Goal: Obtain resource: Download file/media

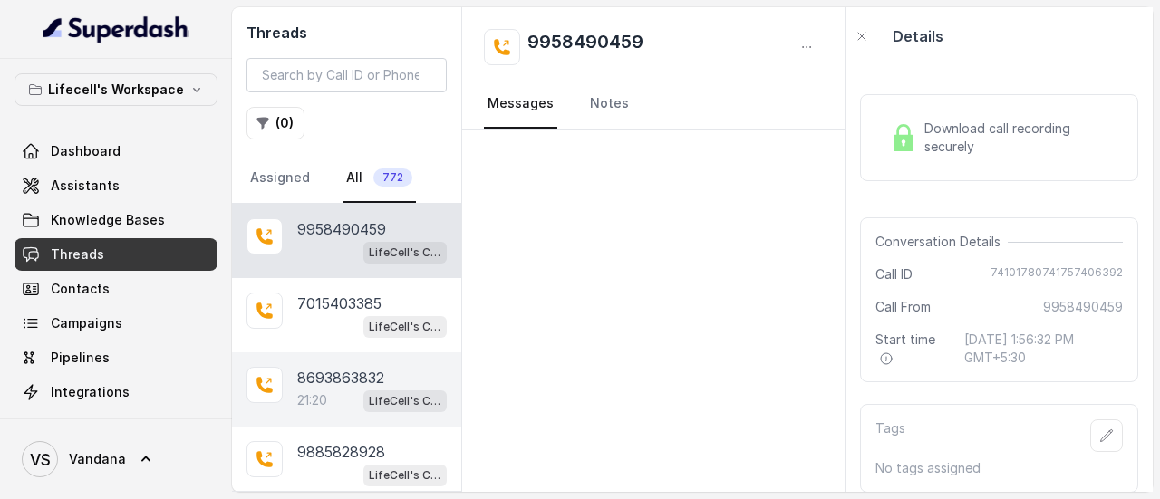
click at [374, 369] on p "8693863832" at bounding box center [340, 378] width 87 height 22
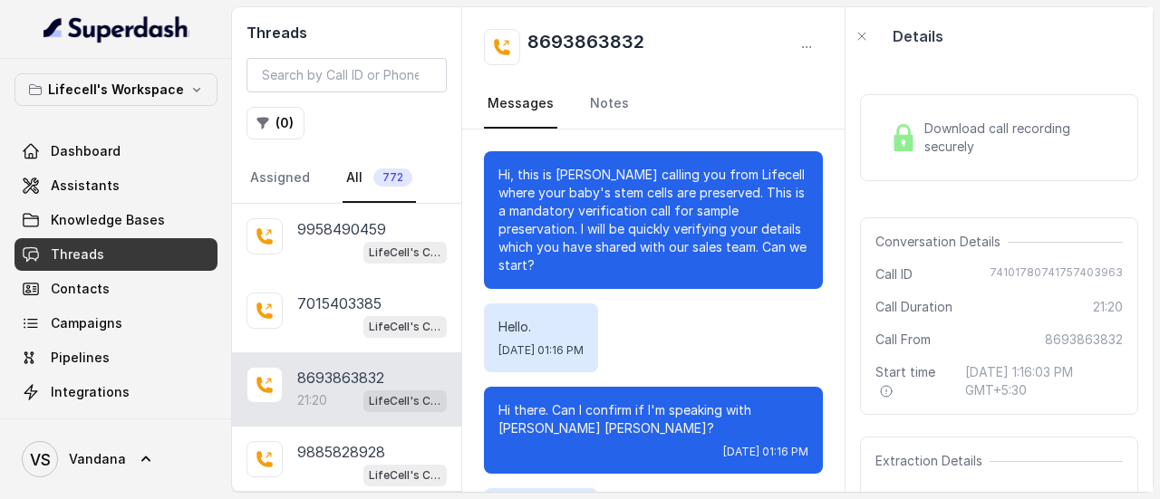
scroll to position [21817, 0]
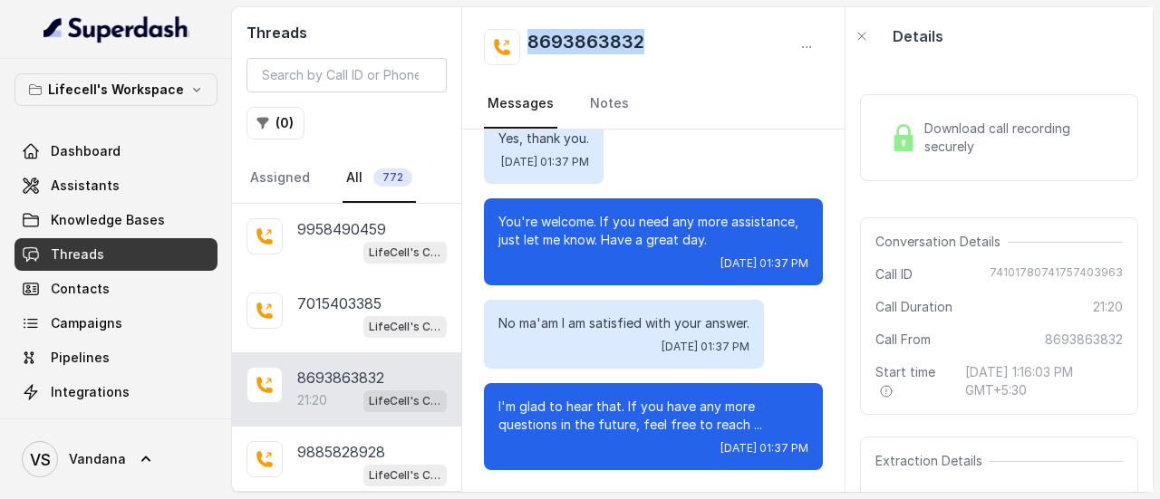
drag, startPoint x: 663, startPoint y: 41, endPoint x: 529, endPoint y: 52, distance: 134.5
click at [529, 52] on div "8693863832" at bounding box center [653, 47] width 339 height 36
copy h2 "8693863832"
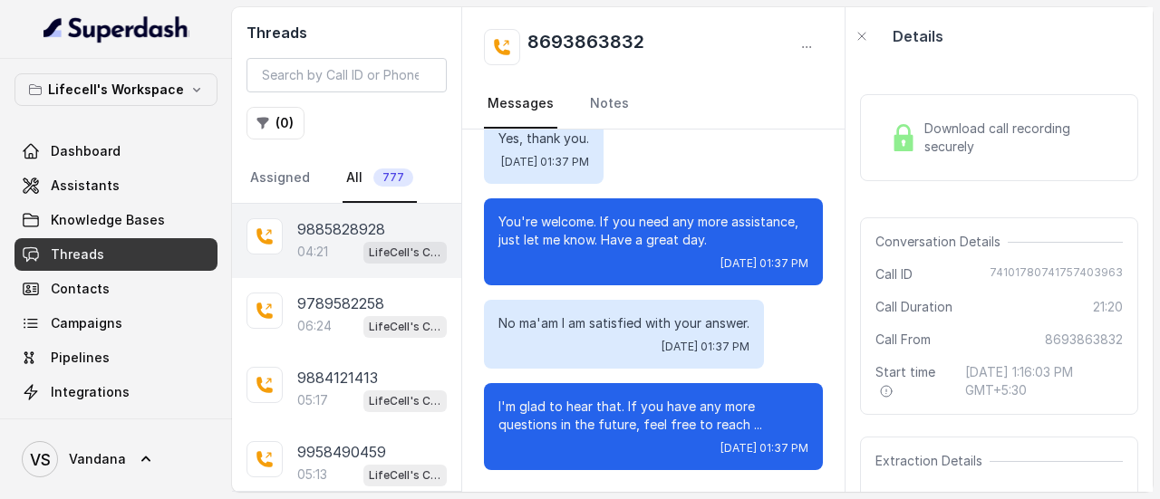
click at [348, 229] on p "9885828928" at bounding box center [341, 229] width 88 height 22
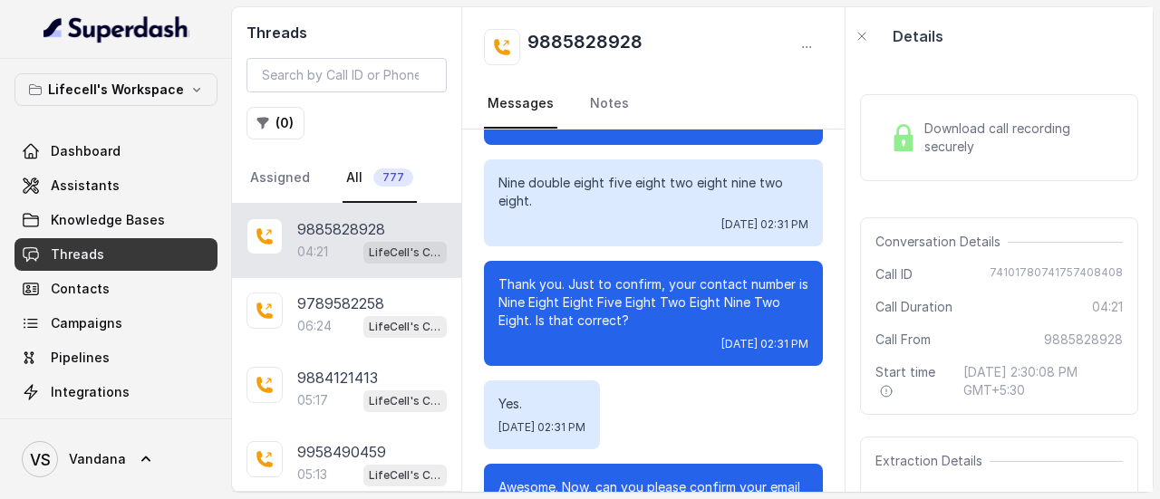
scroll to position [1467, 0]
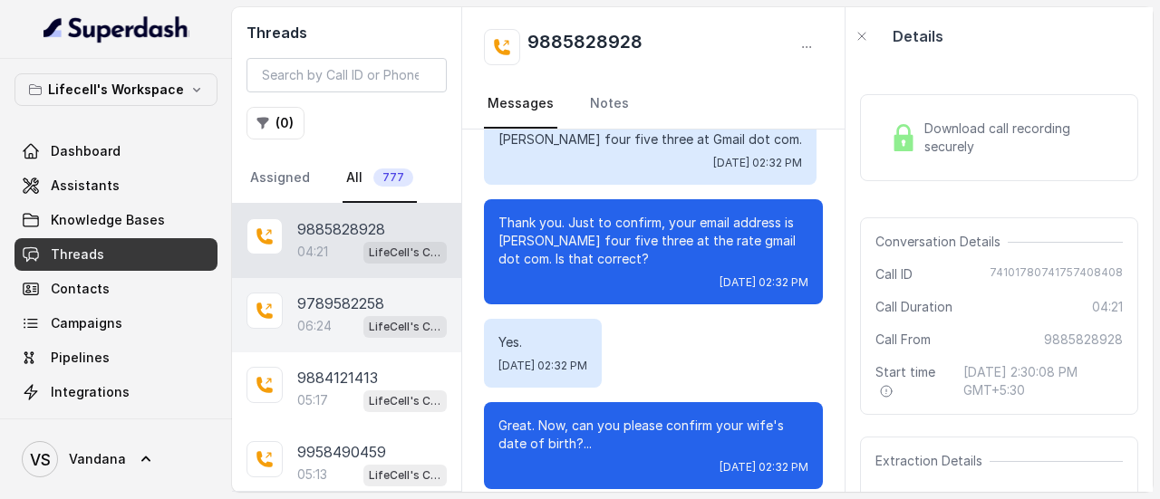
click at [356, 293] on p "9789582258" at bounding box center [340, 304] width 87 height 22
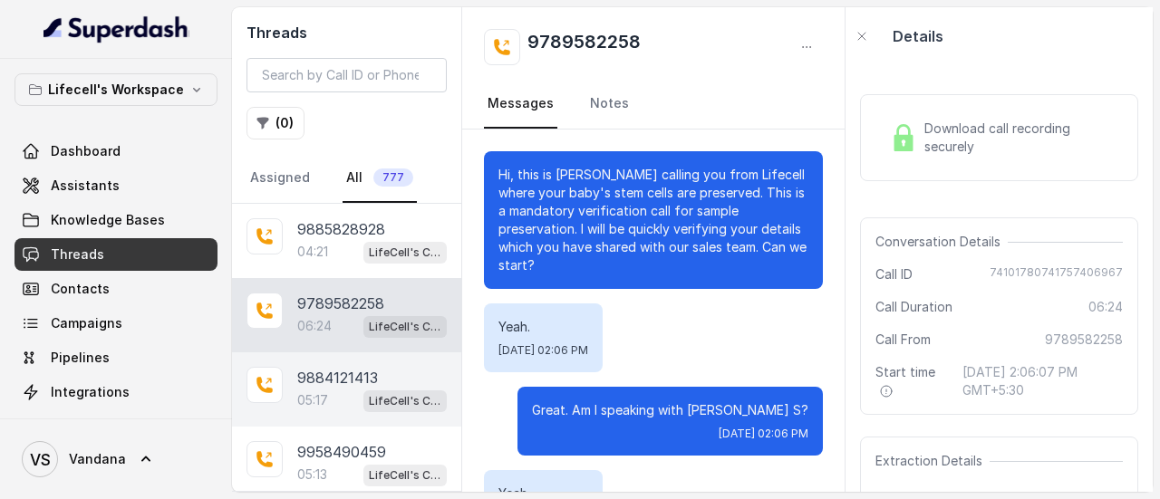
click at [321, 383] on p "9884121413" at bounding box center [337, 378] width 81 height 22
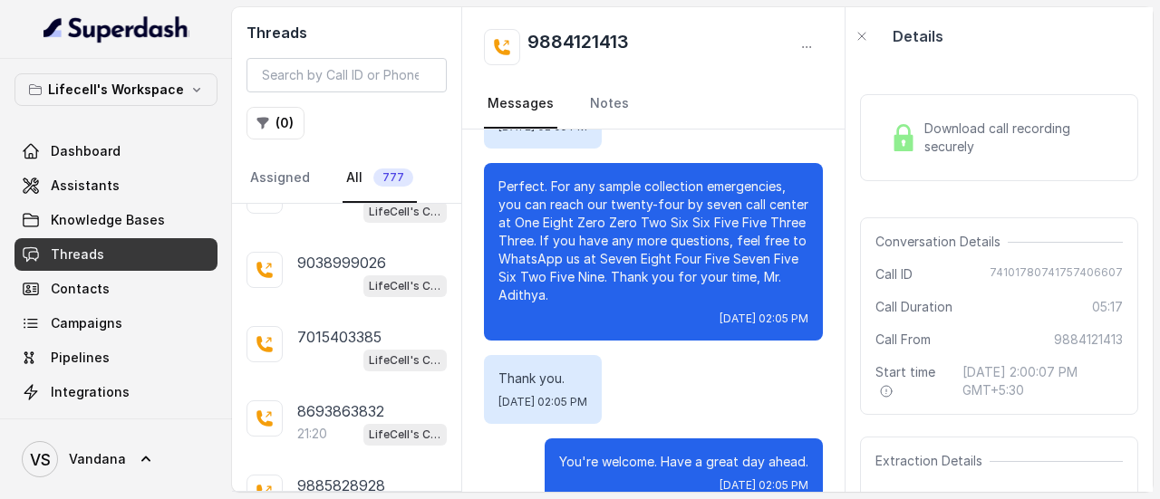
scroll to position [400, 0]
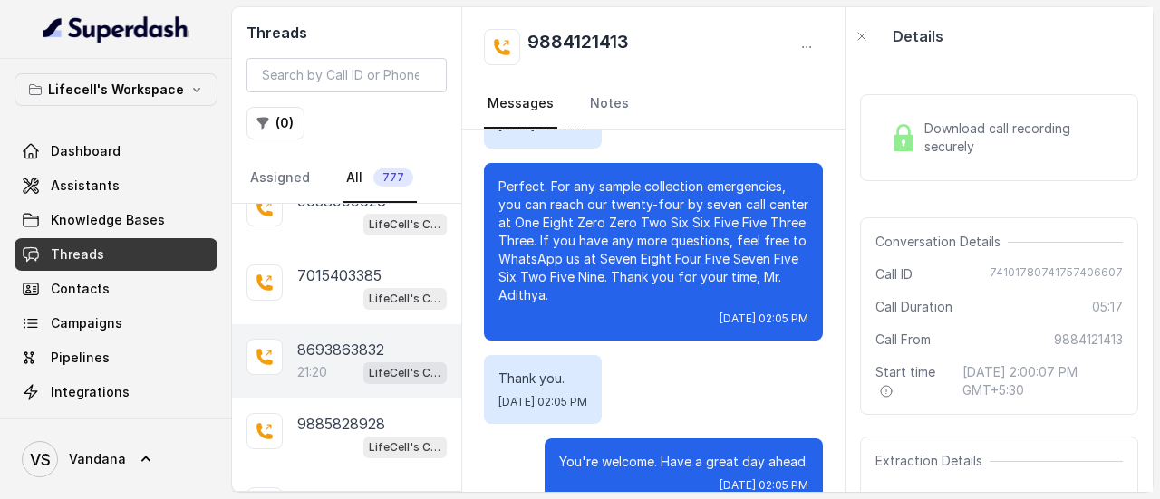
click at [322, 351] on p "8693863832" at bounding box center [340, 350] width 87 height 22
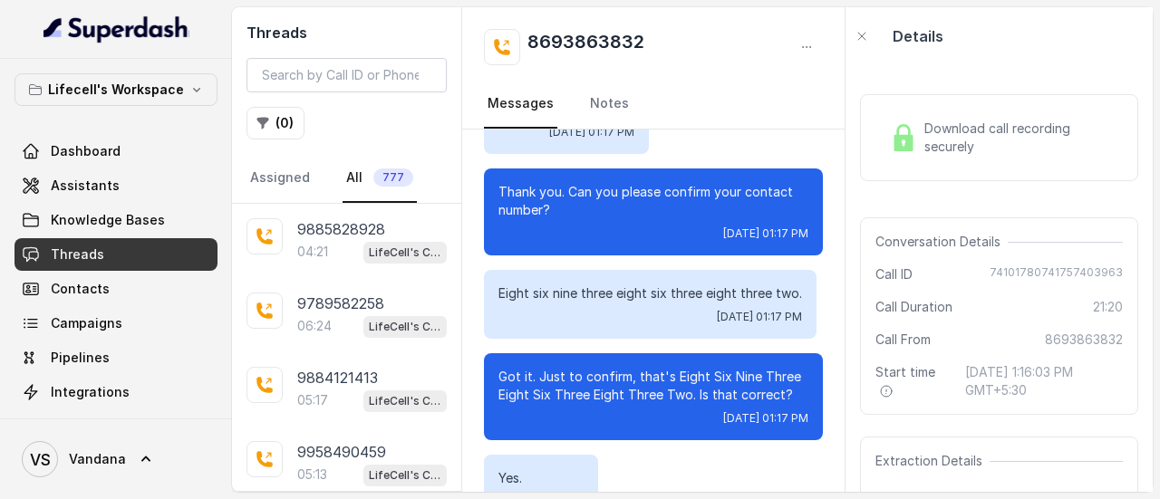
scroll to position [689, 0]
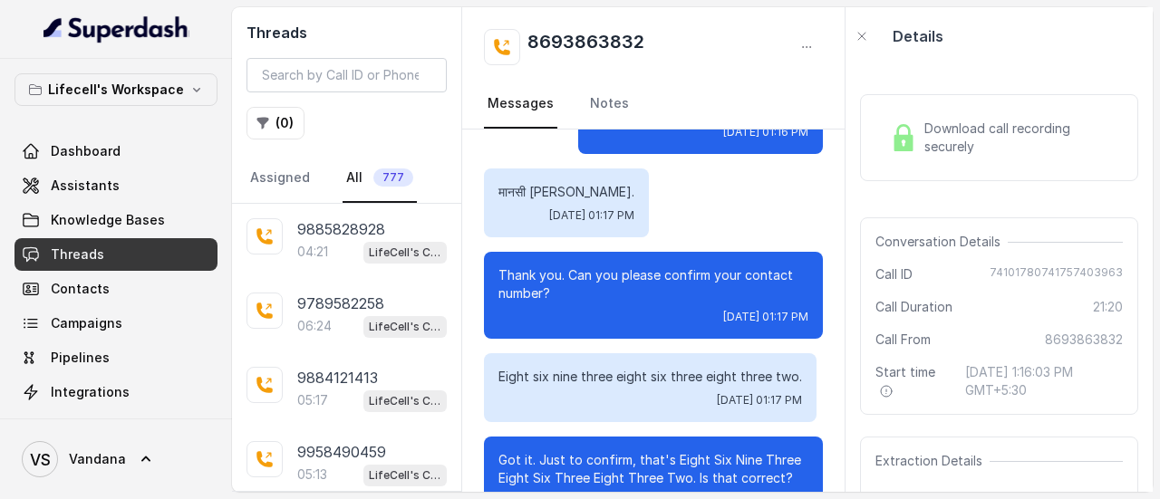
click at [103, 247] on link "Threads" at bounding box center [115, 254] width 203 height 33
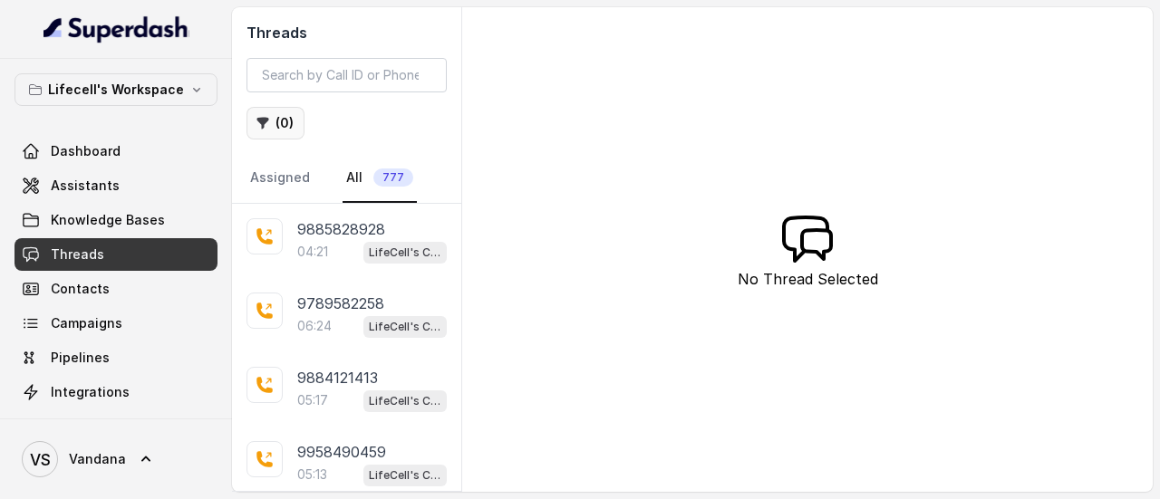
click at [279, 122] on button "( 0 )" at bounding box center [275, 123] width 58 height 33
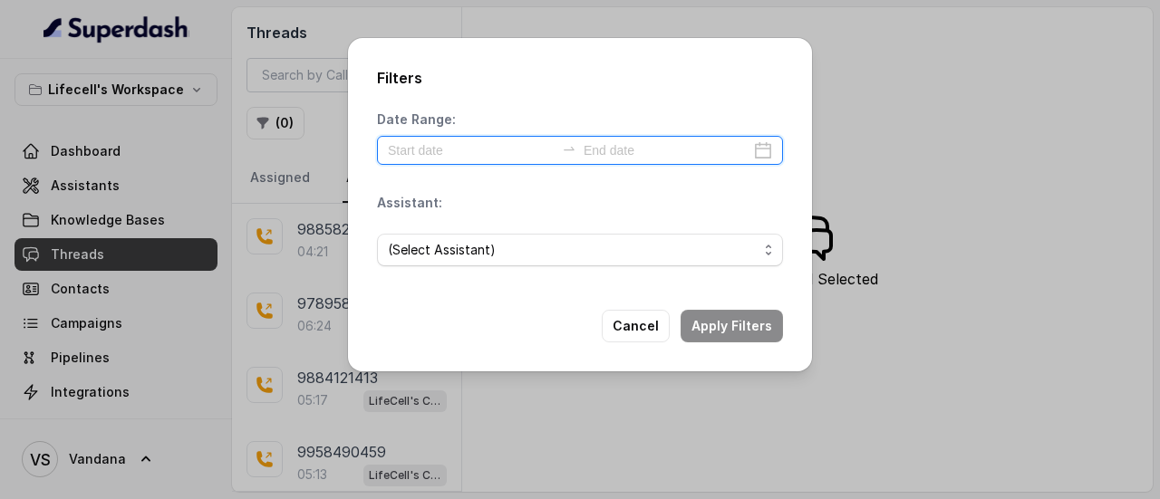
click at [489, 153] on input at bounding box center [471, 150] width 167 height 20
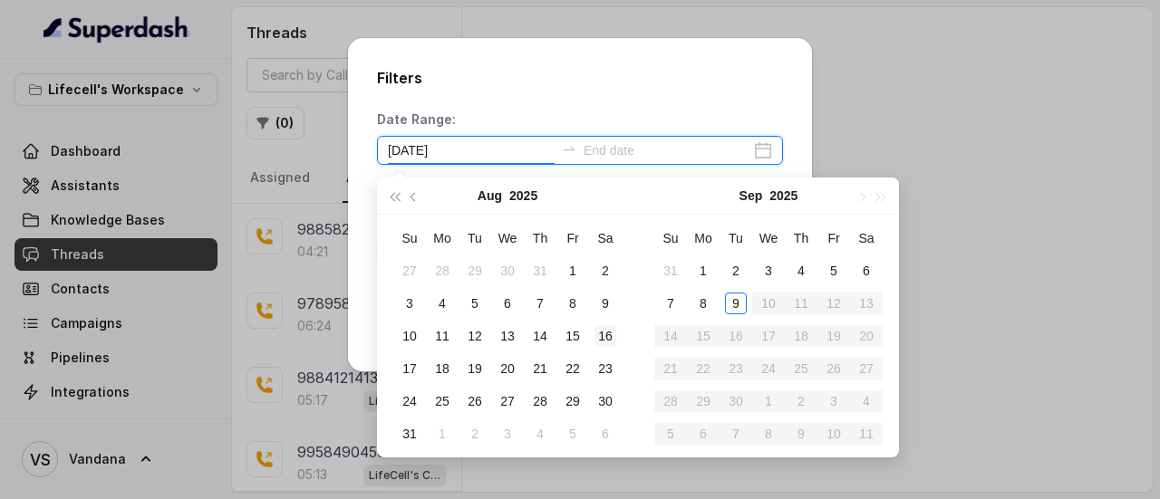
type input "2025-08-16"
type input "2025-09-09"
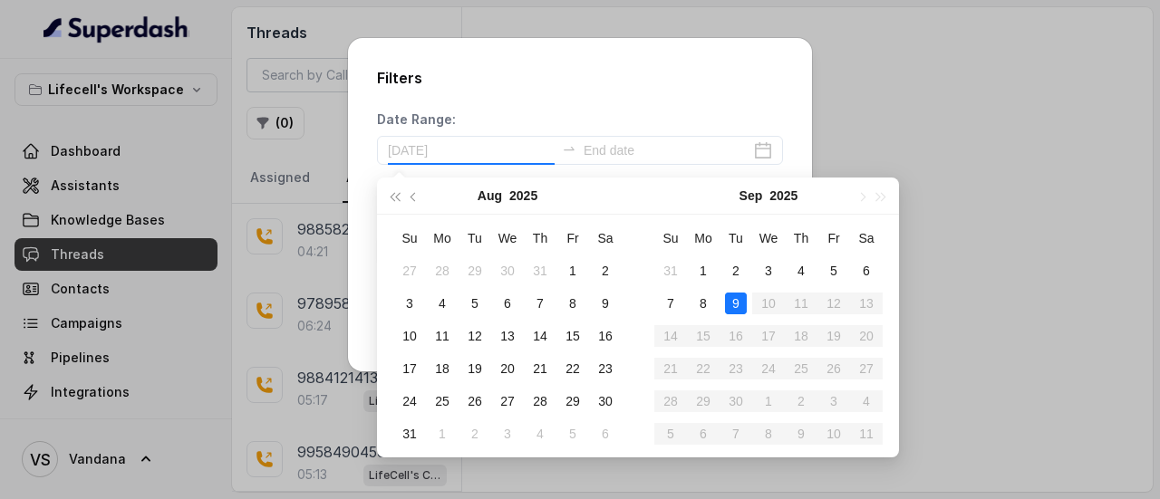
click at [739, 302] on div "9" at bounding box center [736, 304] width 22 height 22
type input "2025-09-09"
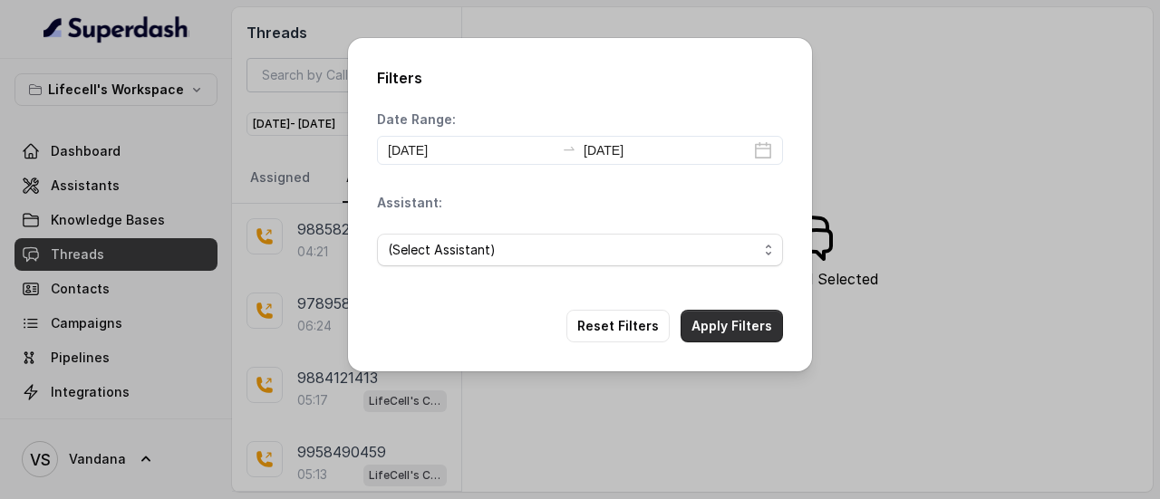
click at [753, 328] on button "Apply Filters" at bounding box center [731, 326] width 102 height 33
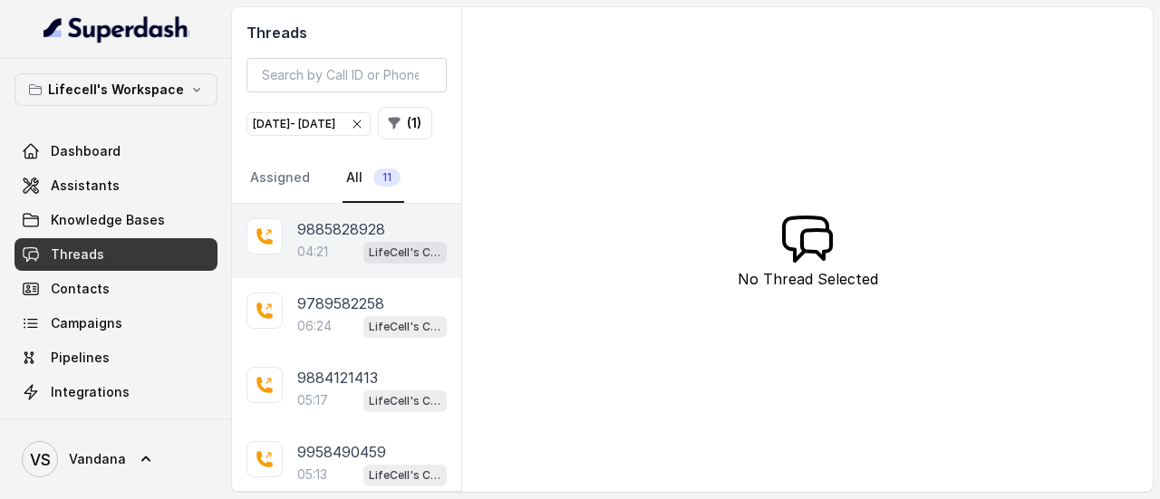
click at [349, 240] on p "9885828928" at bounding box center [341, 229] width 88 height 22
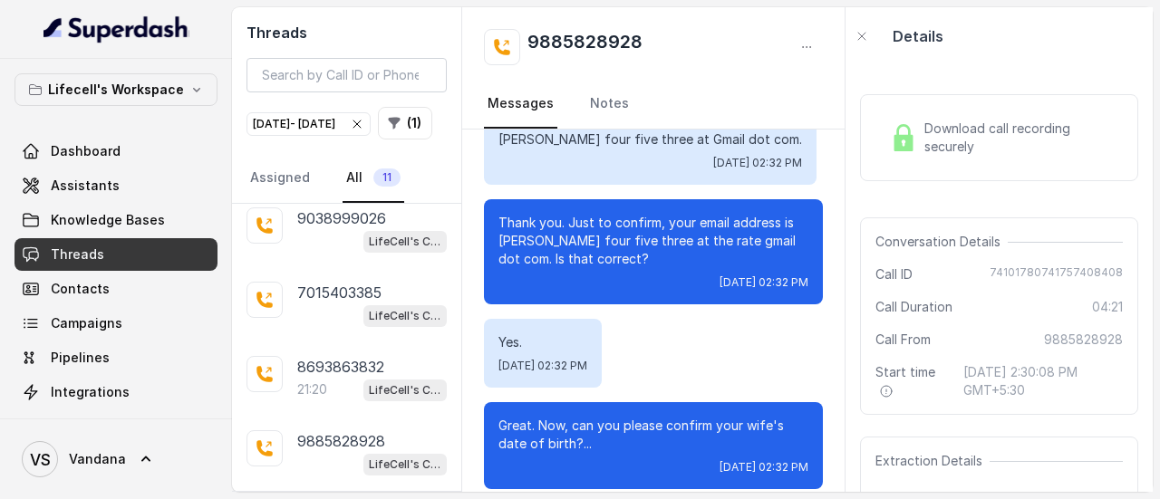
scroll to position [386, 0]
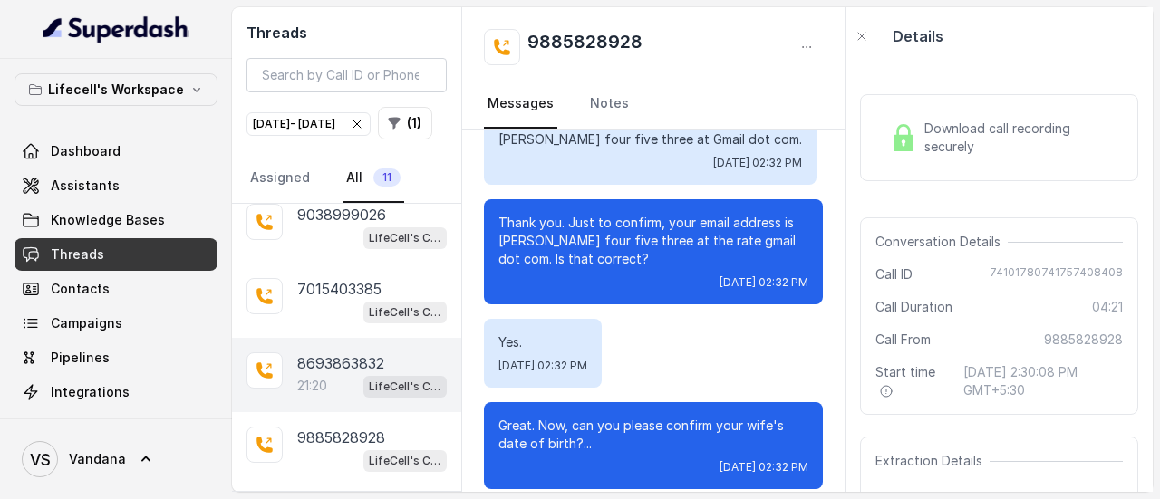
click at [346, 374] on p "8693863832" at bounding box center [340, 363] width 87 height 22
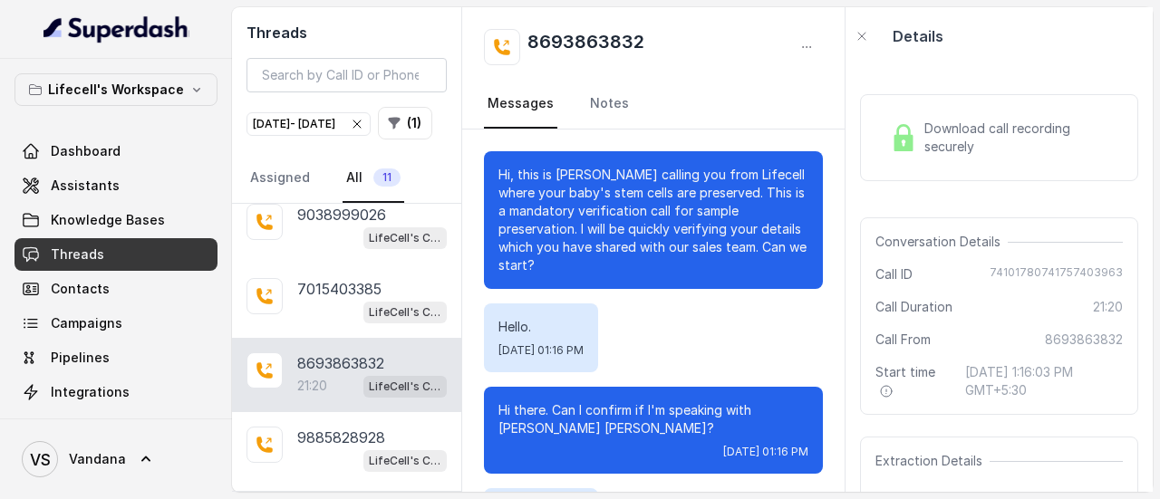
scroll to position [21817, 0]
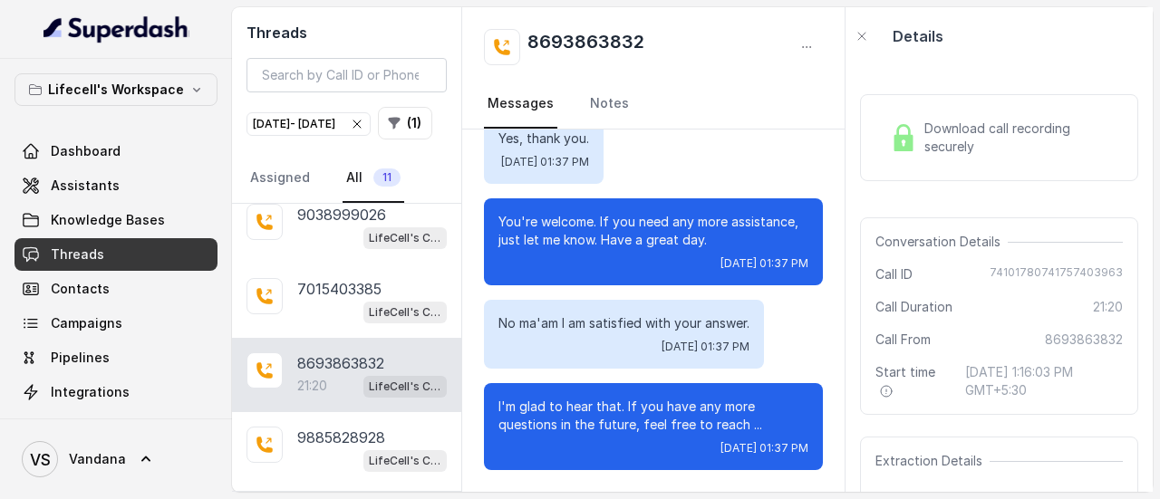
click at [991, 151] on span "Download call recording securely" at bounding box center [1019, 138] width 191 height 36
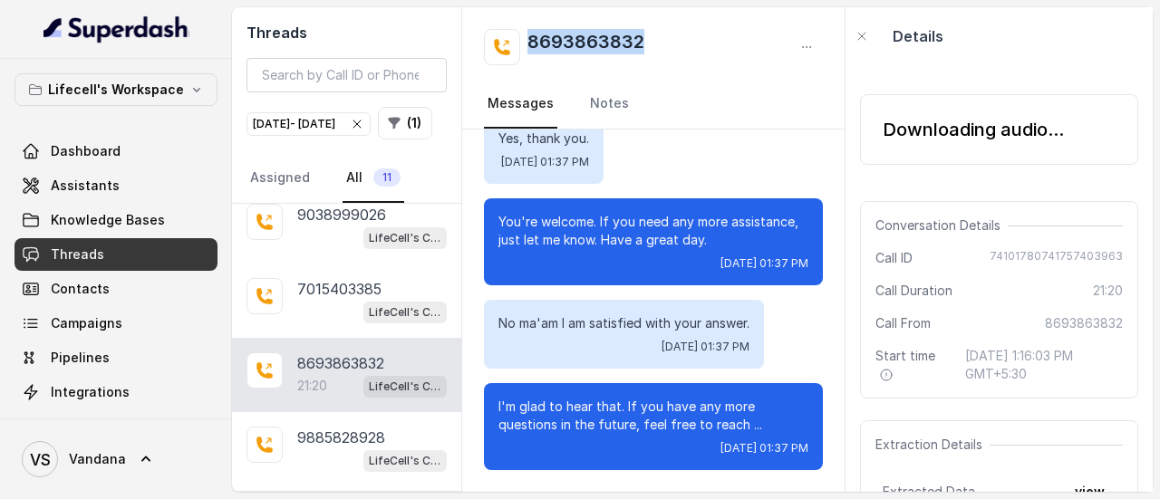
drag, startPoint x: 681, startPoint y: 40, endPoint x: 527, endPoint y: 50, distance: 154.3
click at [527, 50] on div "8693863832" at bounding box center [653, 47] width 339 height 36
copy h2 "8693863832"
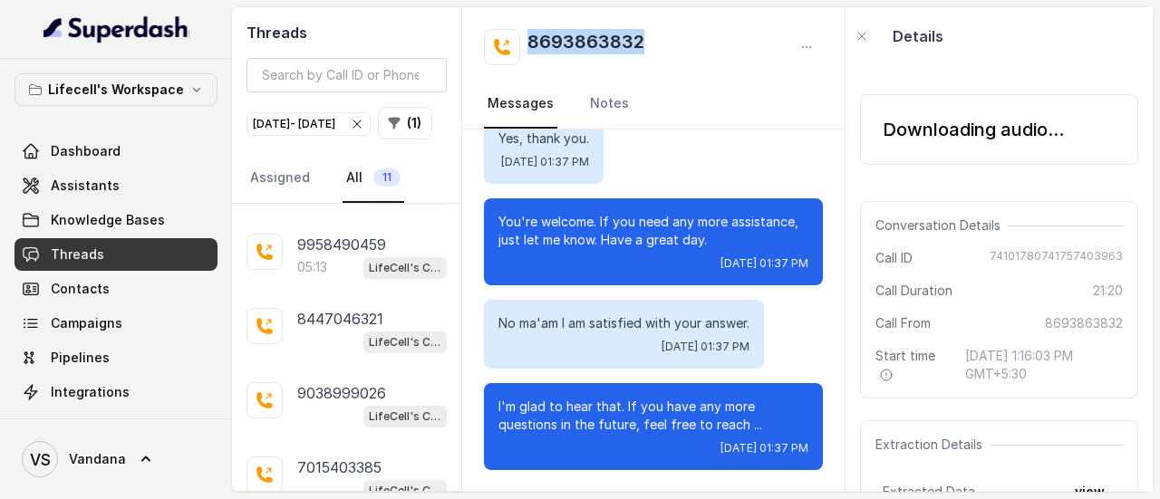
scroll to position [0, 0]
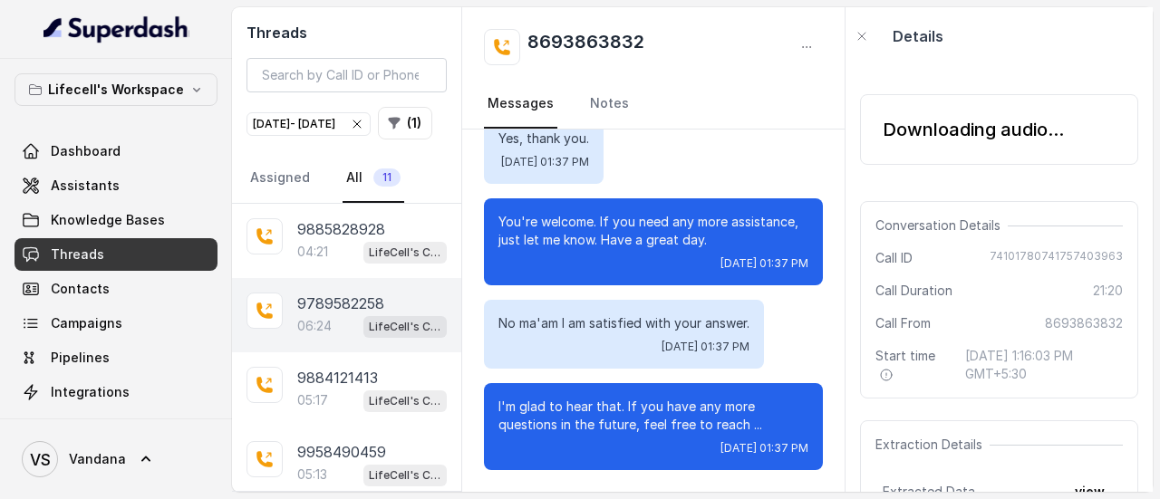
click at [368, 314] on p "9789582258" at bounding box center [340, 304] width 87 height 22
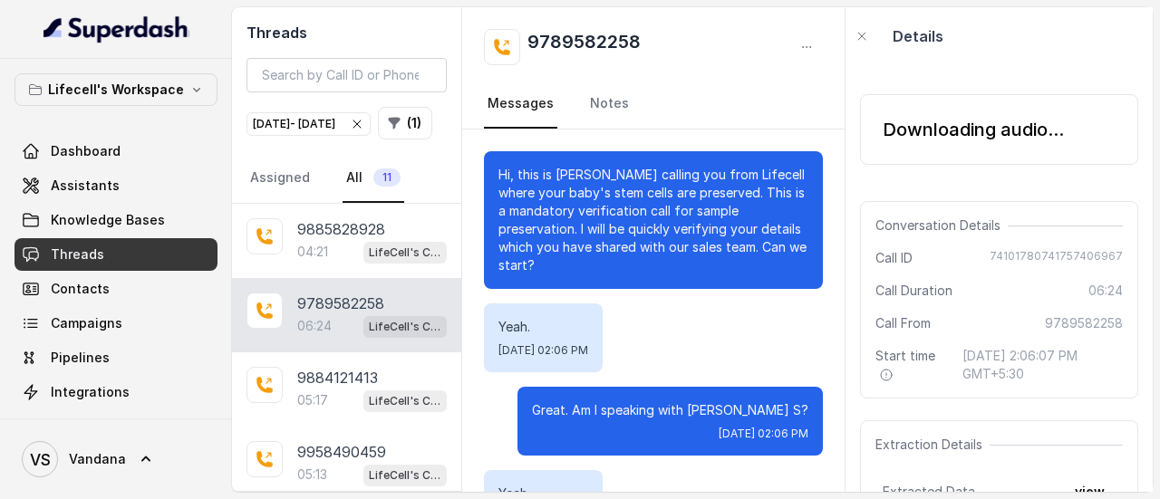
scroll to position [4858, 0]
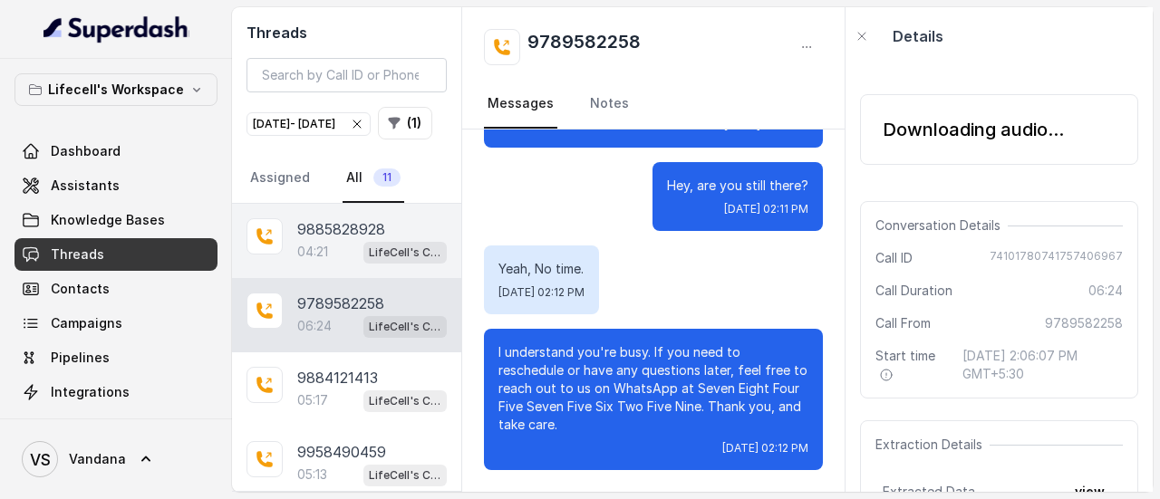
click at [363, 264] on span "LifeCell's Call Assistant" at bounding box center [404, 253] width 83 height 22
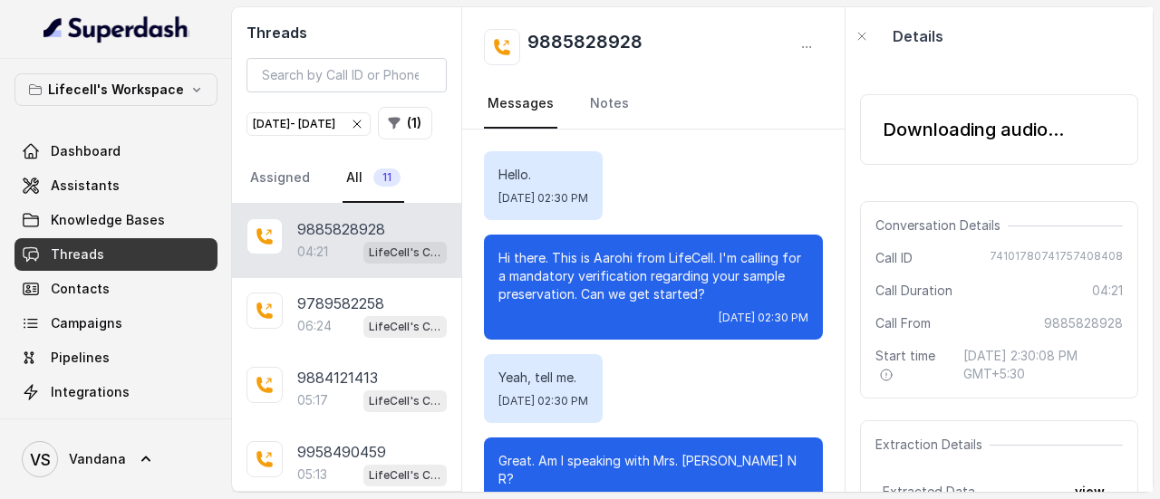
scroll to position [1467, 0]
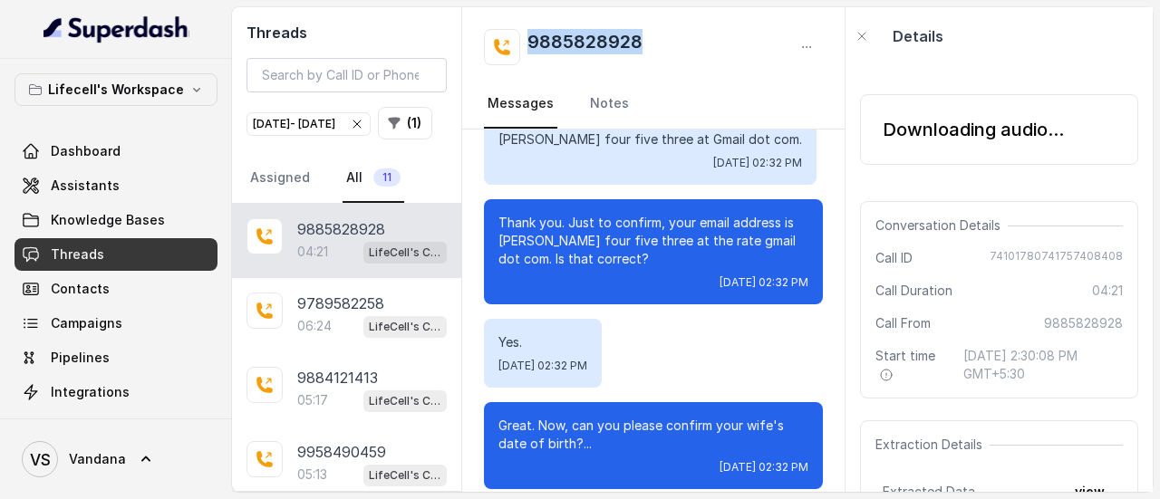
drag, startPoint x: 658, startPoint y: 38, endPoint x: 521, endPoint y: 55, distance: 137.9
click at [521, 55] on div "9885828928" at bounding box center [653, 47] width 339 height 36
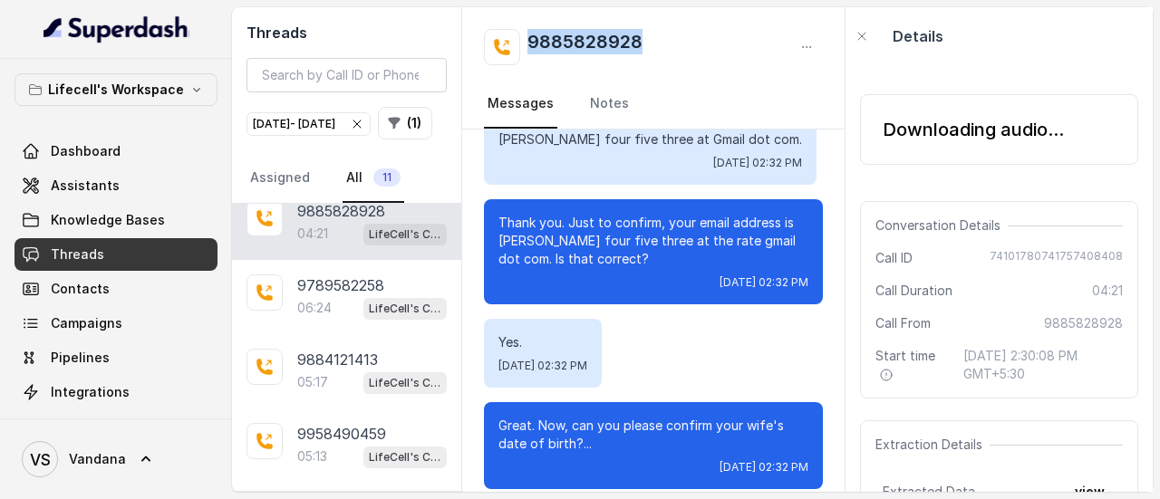
scroll to position [0, 0]
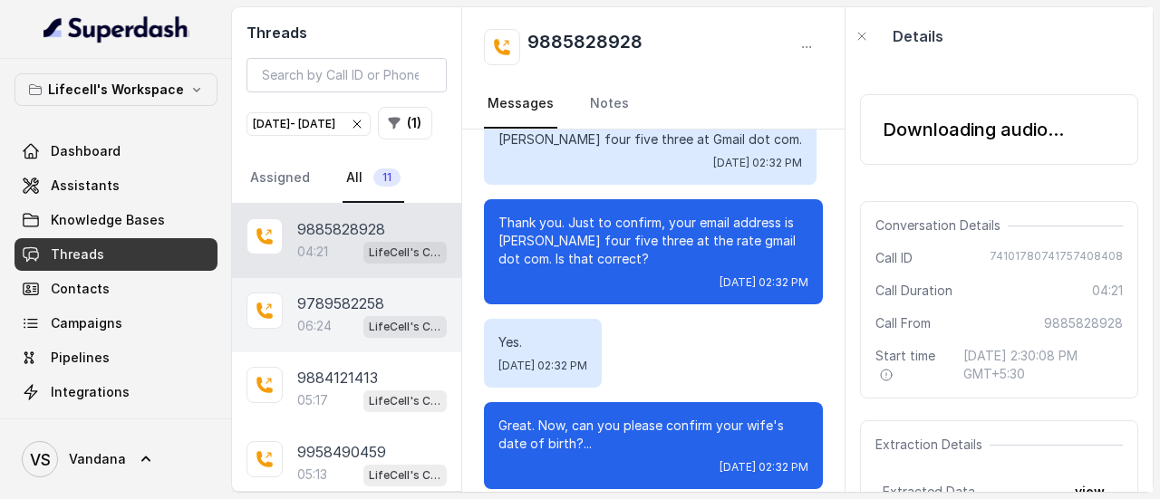
click at [371, 314] on p "9789582258" at bounding box center [340, 304] width 87 height 22
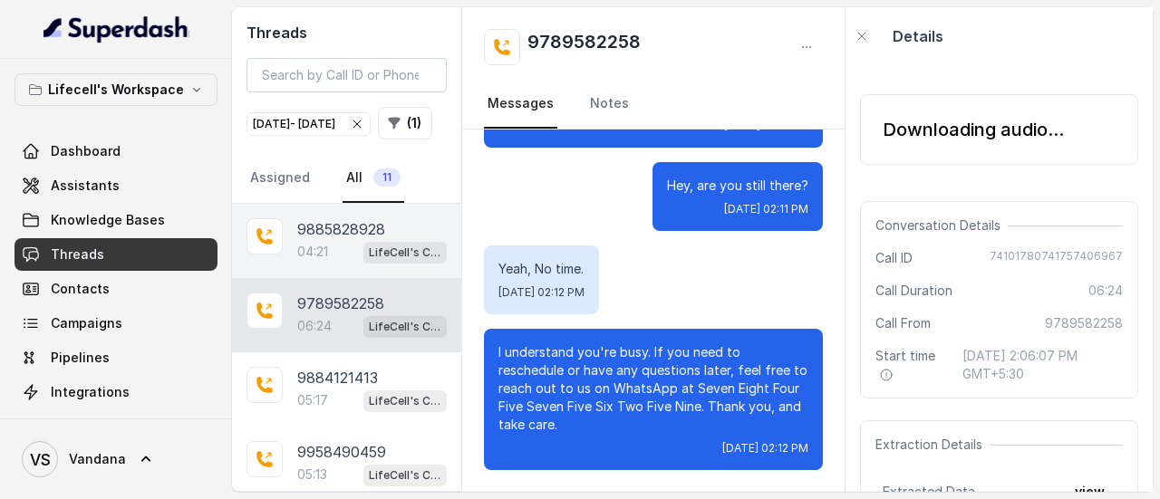
click at [335, 264] on div "04:21 LifeCell's Call Assistant" at bounding box center [371, 252] width 149 height 24
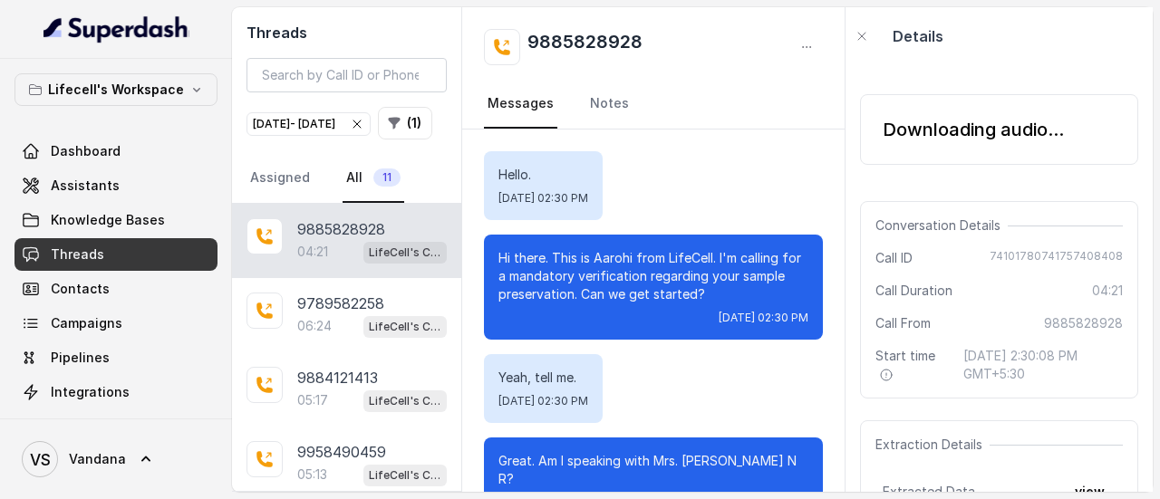
scroll to position [1467, 0]
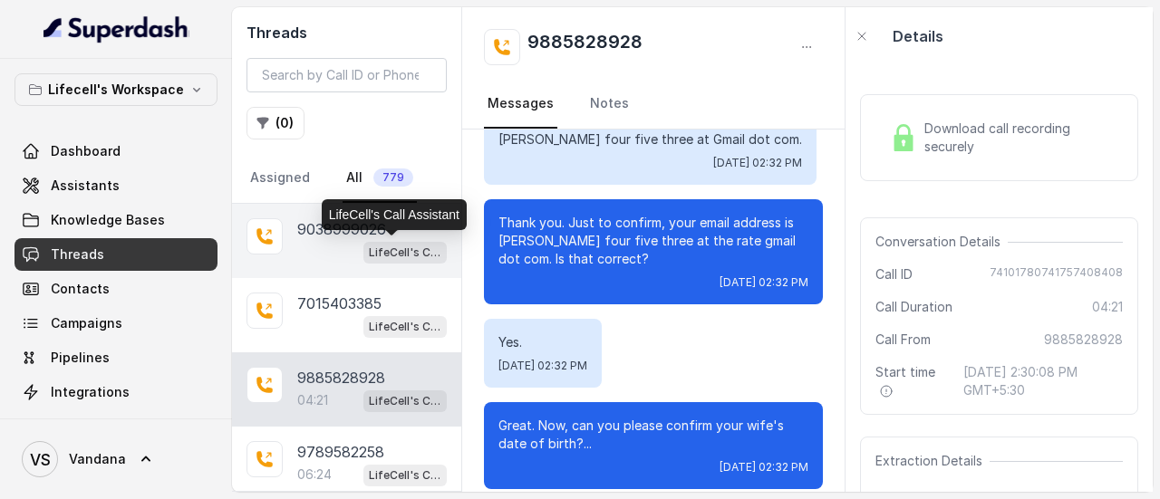
click at [371, 244] on p "LifeCell's Call Assistant" at bounding box center [405, 253] width 72 height 18
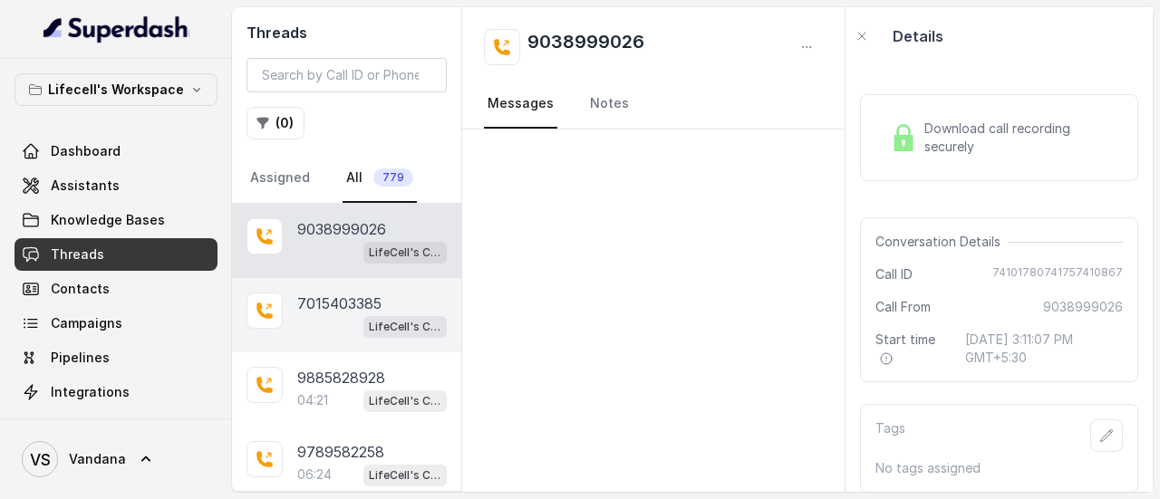
click at [361, 309] on p "7015403385" at bounding box center [339, 304] width 84 height 22
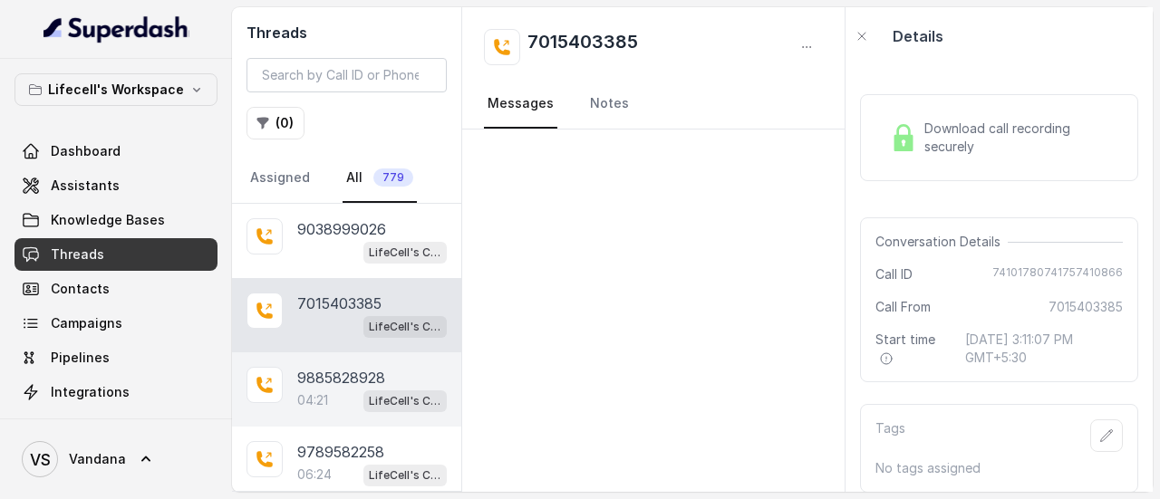
click at [355, 369] on p "9885828928" at bounding box center [341, 378] width 88 height 22
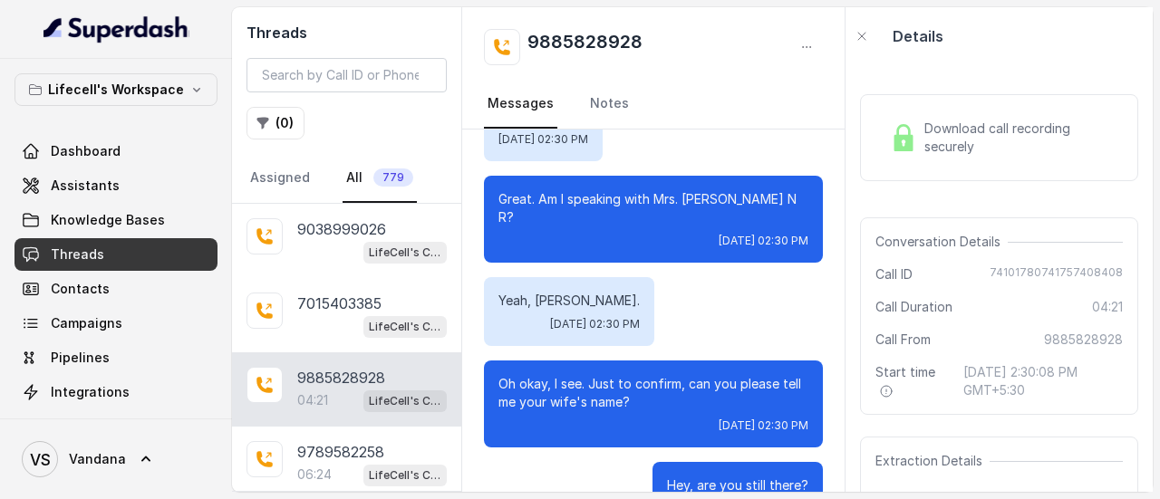
scroll to position [265, 0]
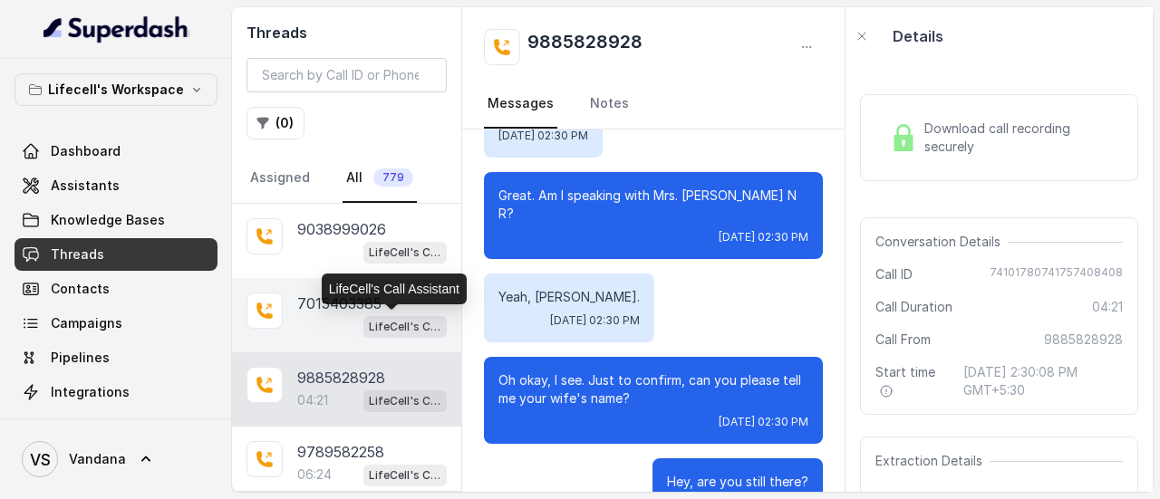
click at [369, 321] on p "LifeCell's Call Assistant" at bounding box center [405, 327] width 72 height 18
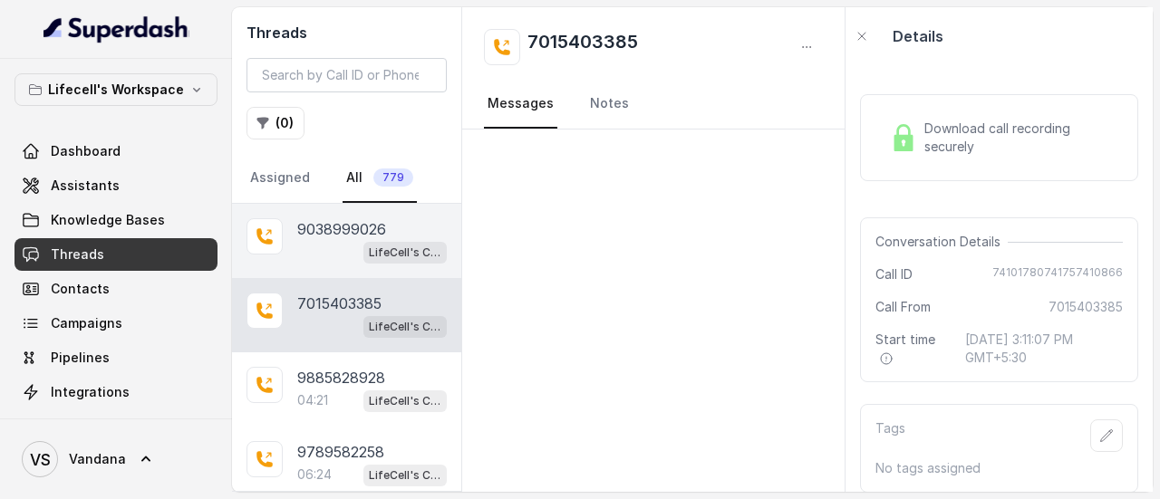
click at [362, 232] on p "9038999026" at bounding box center [341, 229] width 89 height 22
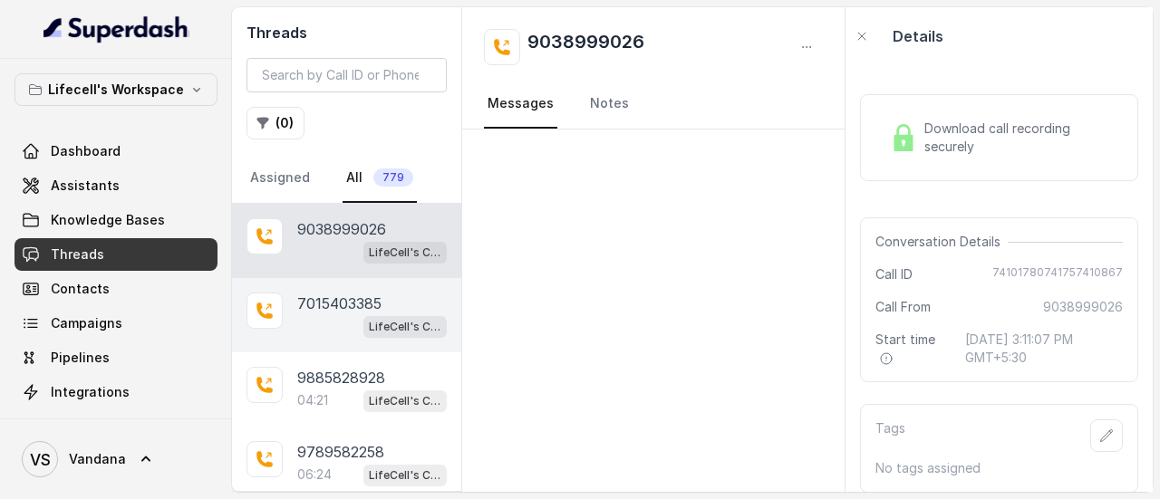
click at [366, 306] on p "7015403385" at bounding box center [339, 304] width 84 height 22
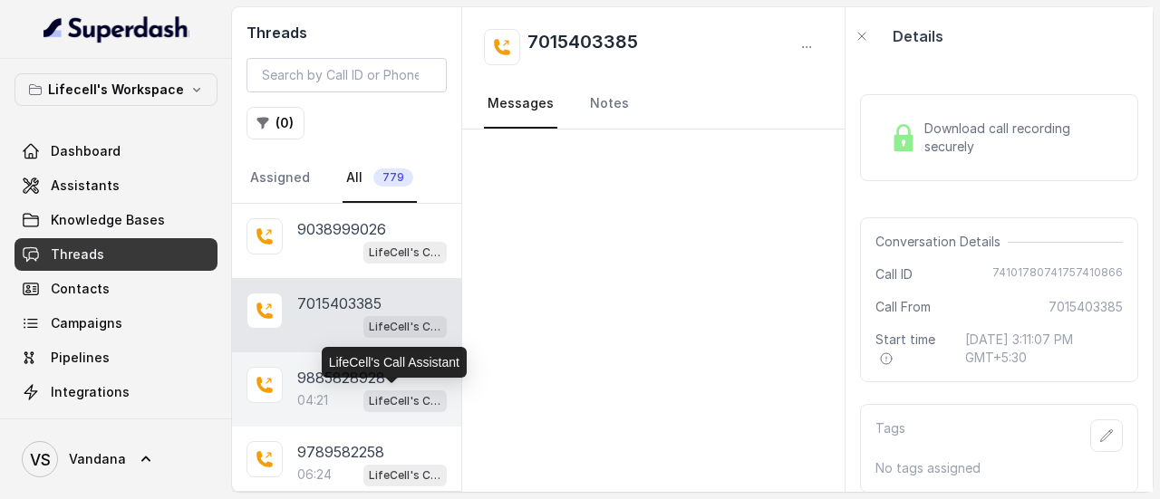
click at [391, 396] on p "LifeCell's Call Assistant" at bounding box center [405, 401] width 72 height 18
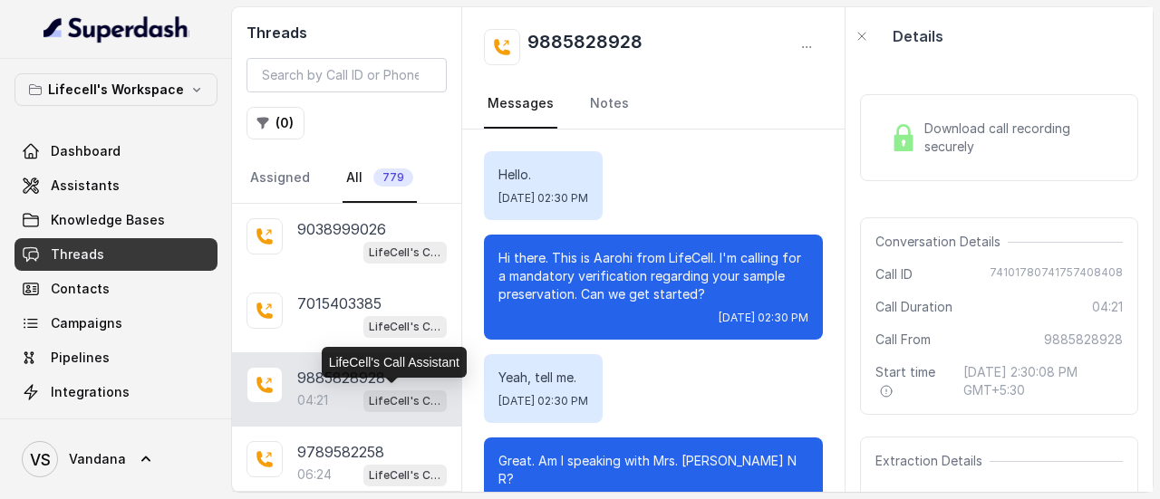
scroll to position [1467, 0]
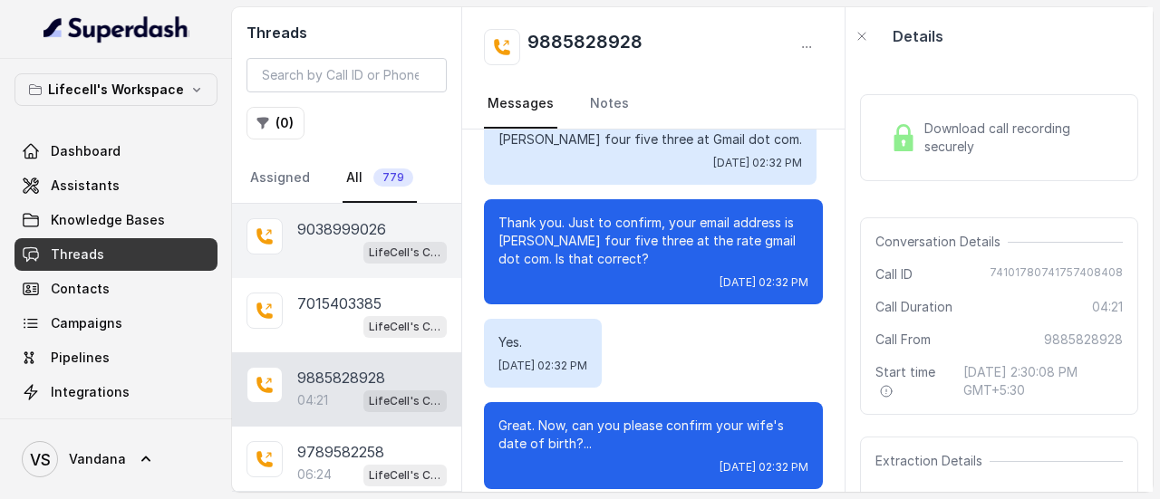
click at [365, 232] on p "9038999026" at bounding box center [341, 229] width 89 height 22
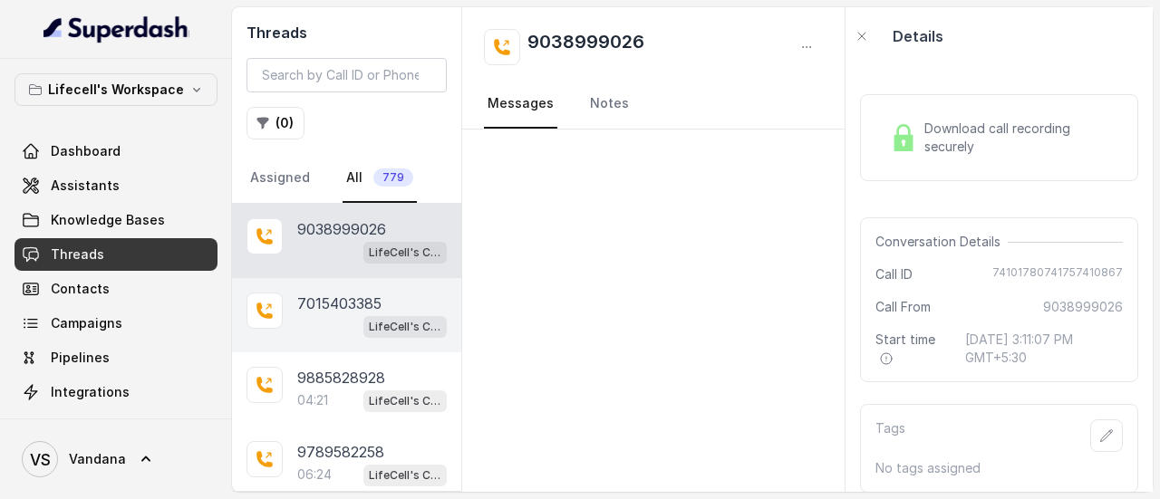
click at [364, 304] on p "7015403385" at bounding box center [339, 304] width 84 height 22
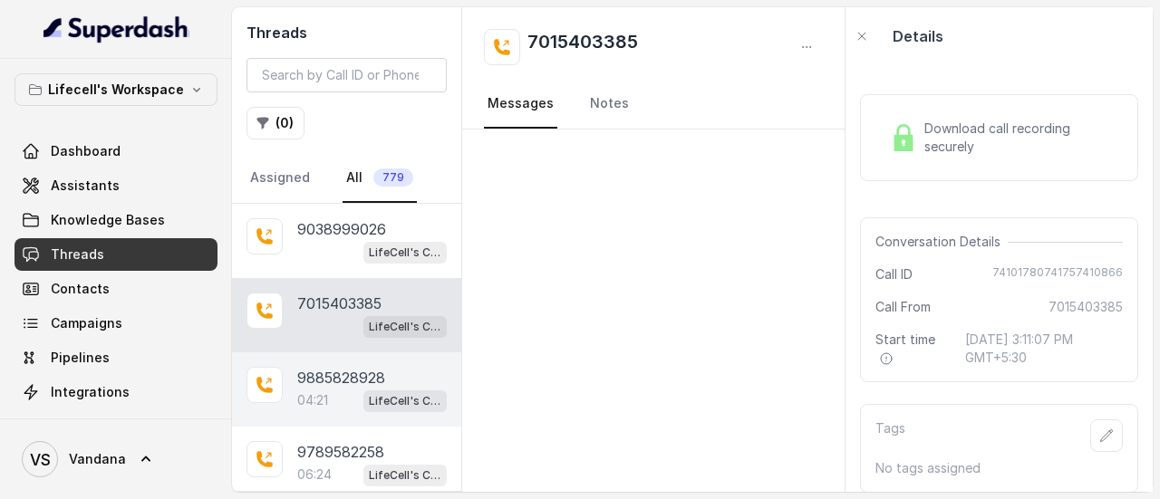
click at [342, 380] on p "9885828928" at bounding box center [341, 378] width 88 height 22
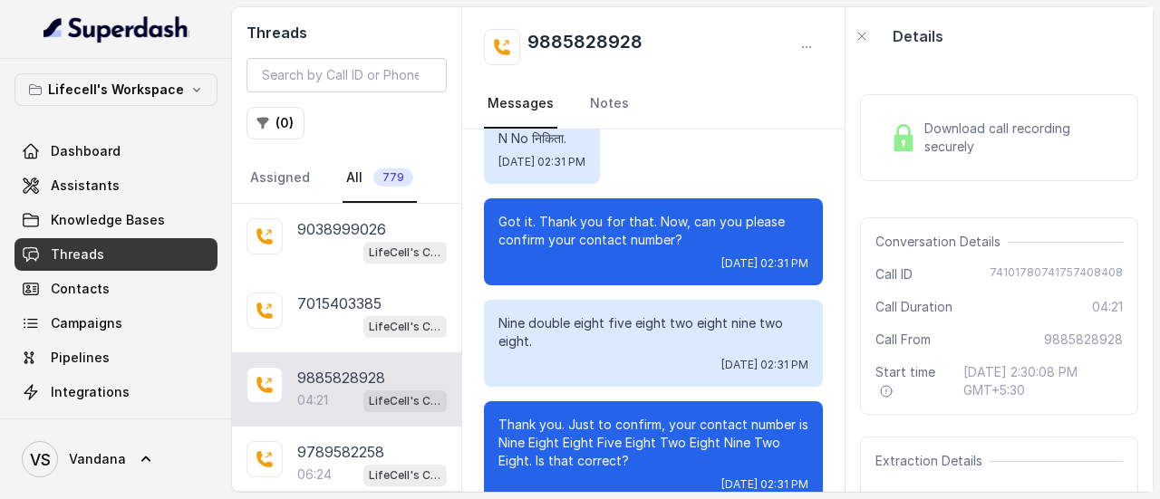
scroll to position [1467, 0]
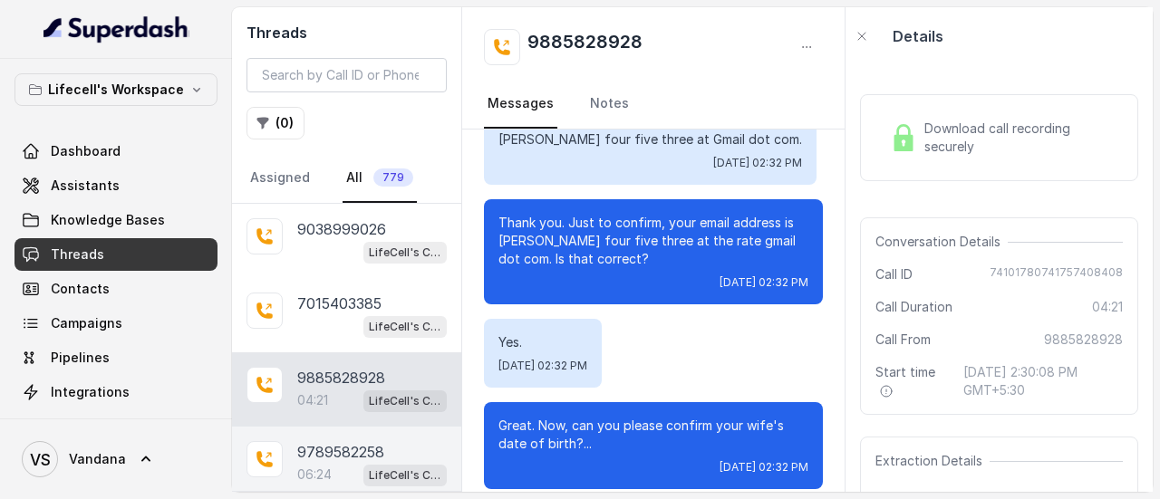
click at [339, 446] on p "9789582258" at bounding box center [340, 452] width 87 height 22
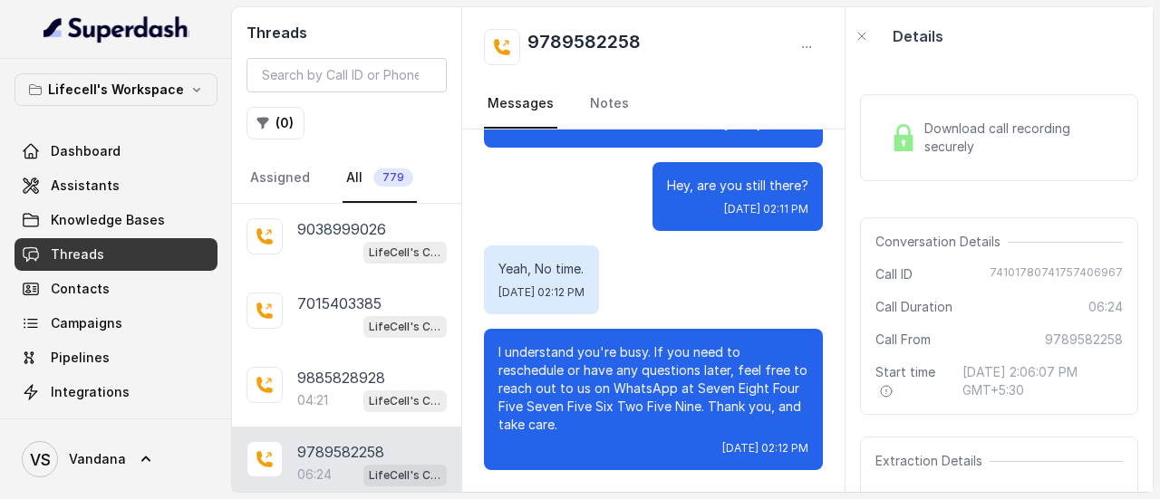
scroll to position [253, 0]
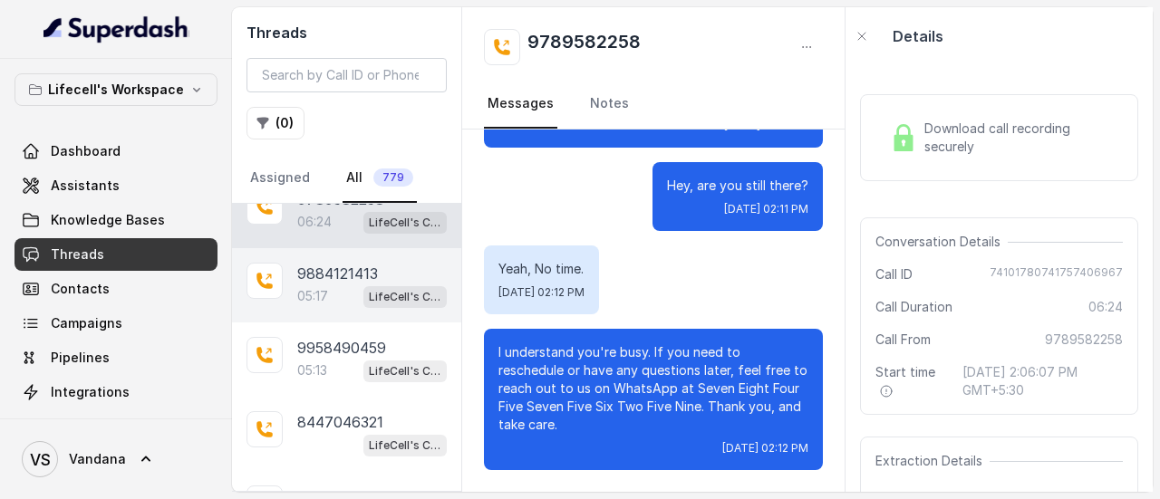
click at [346, 284] on div "05:17 LifeCell's Call Assistant" at bounding box center [371, 296] width 149 height 24
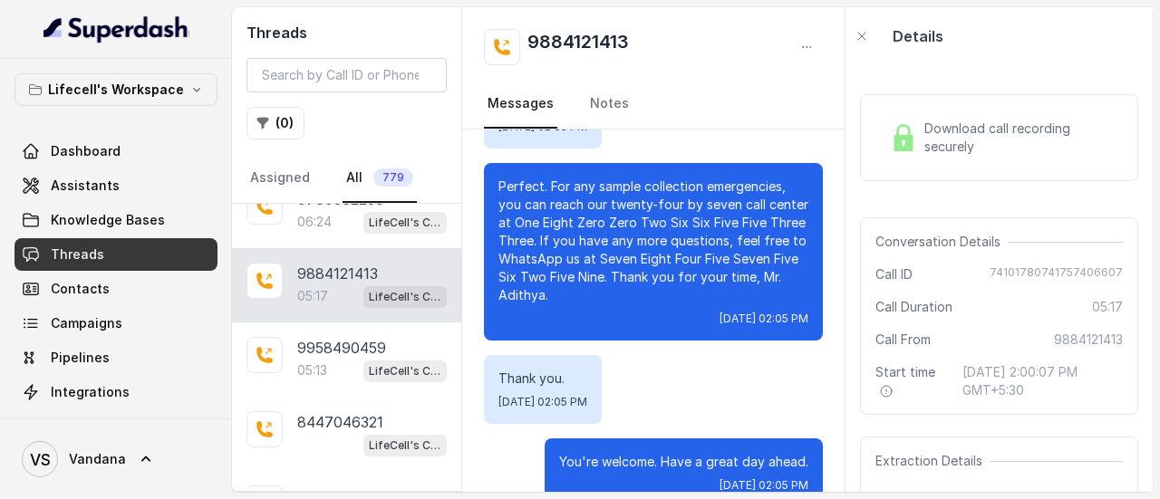
scroll to position [506, 0]
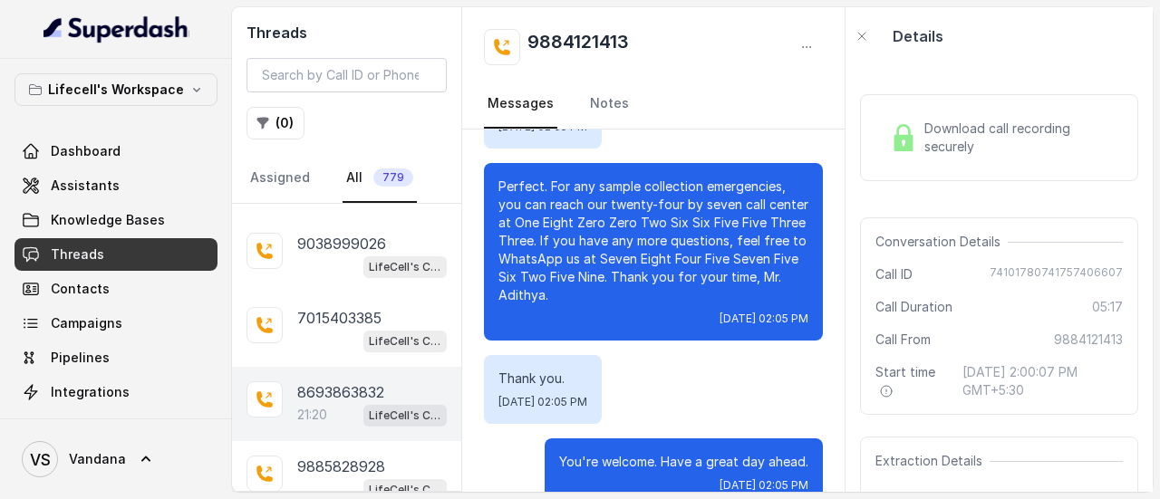
click at [364, 382] on p "8693863832" at bounding box center [340, 392] width 87 height 22
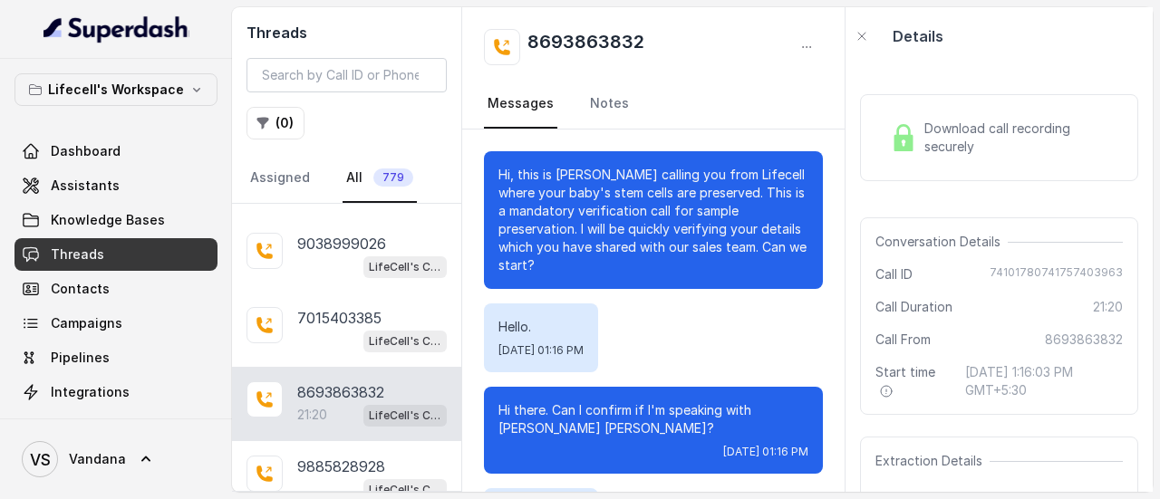
scroll to position [21817, 0]
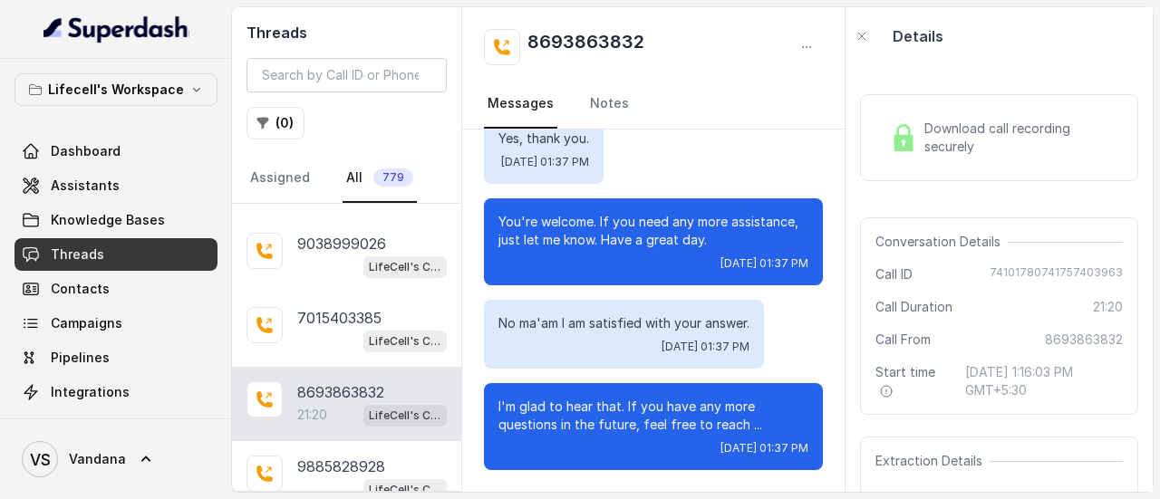
click at [939, 125] on span "Download call recording securely" at bounding box center [1019, 138] width 191 height 36
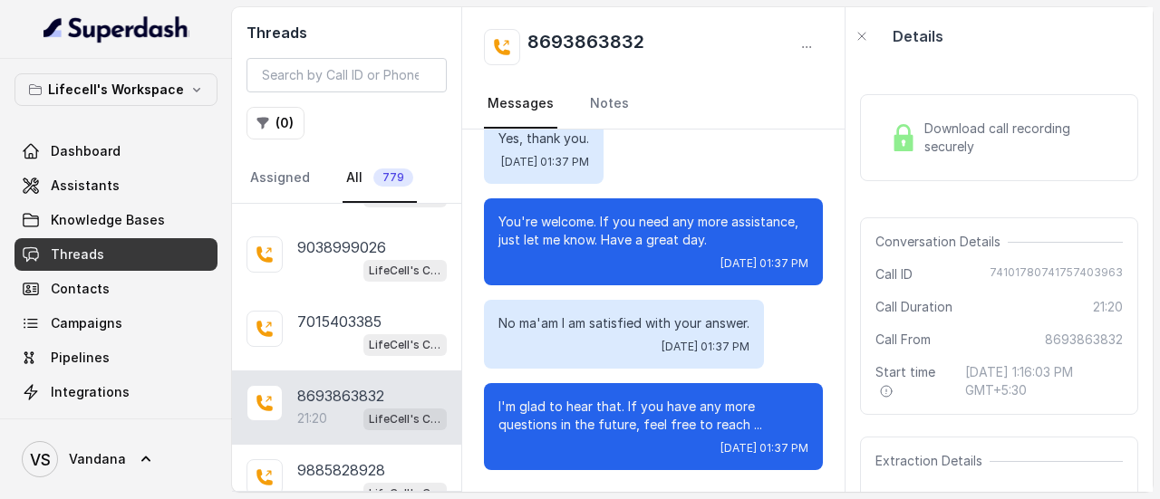
scroll to position [0, 0]
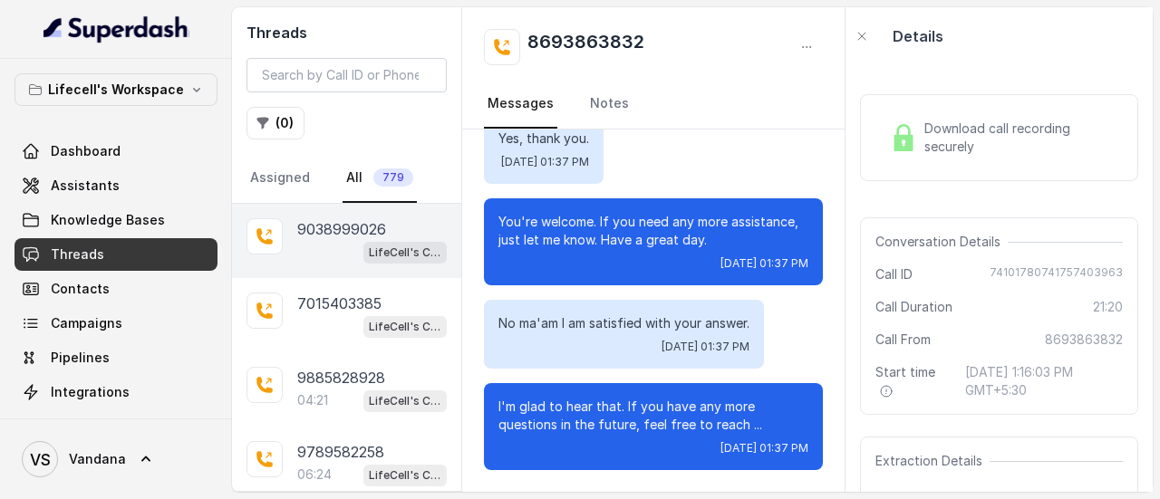
click at [369, 235] on p "9038999026" at bounding box center [341, 229] width 89 height 22
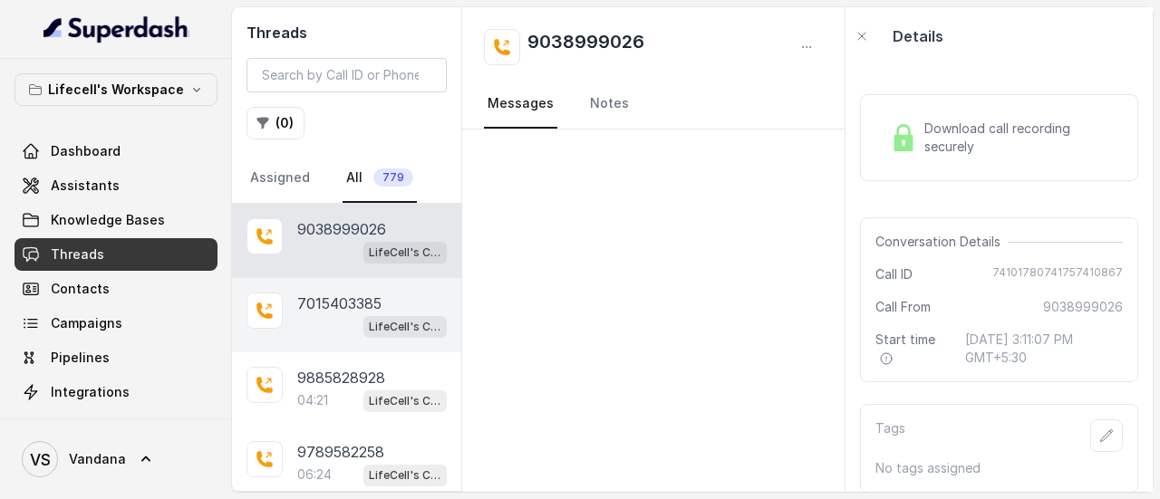
click at [341, 302] on p "7015403385" at bounding box center [339, 304] width 84 height 22
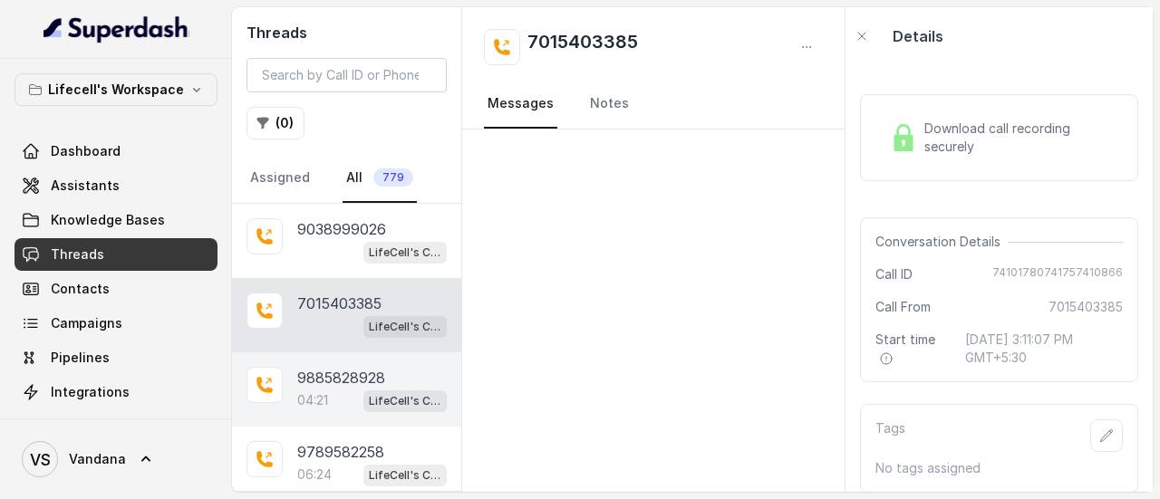
click at [359, 352] on div "9885828928 04:21 LifeCell's Call Assistant" at bounding box center [346, 389] width 229 height 74
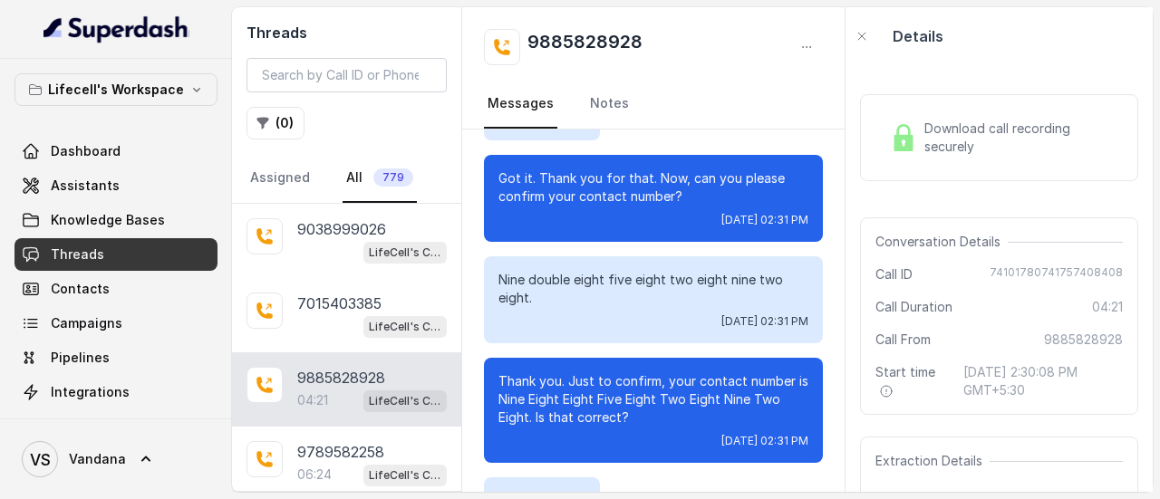
scroll to position [940, 0]
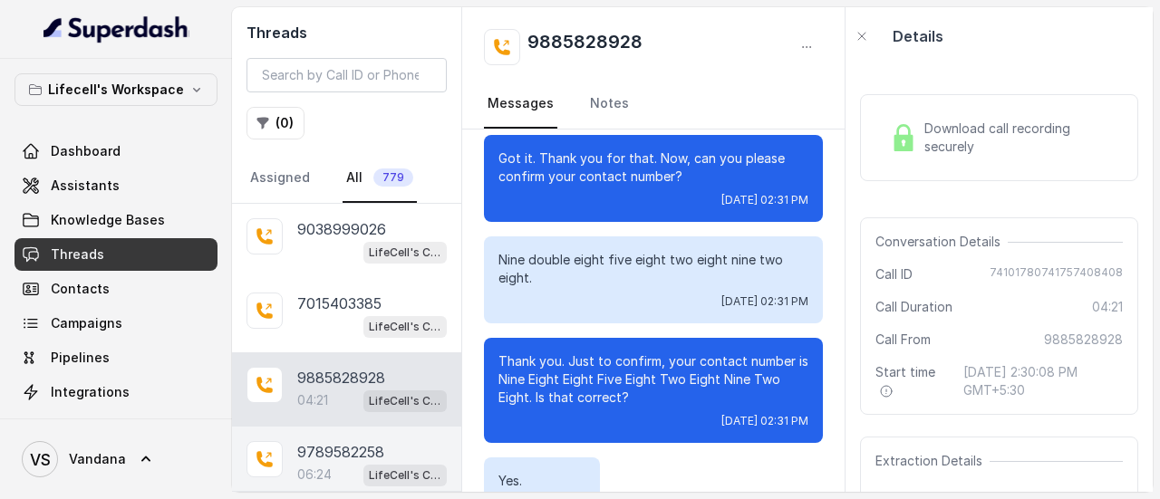
click at [358, 444] on p "9789582258" at bounding box center [340, 452] width 87 height 22
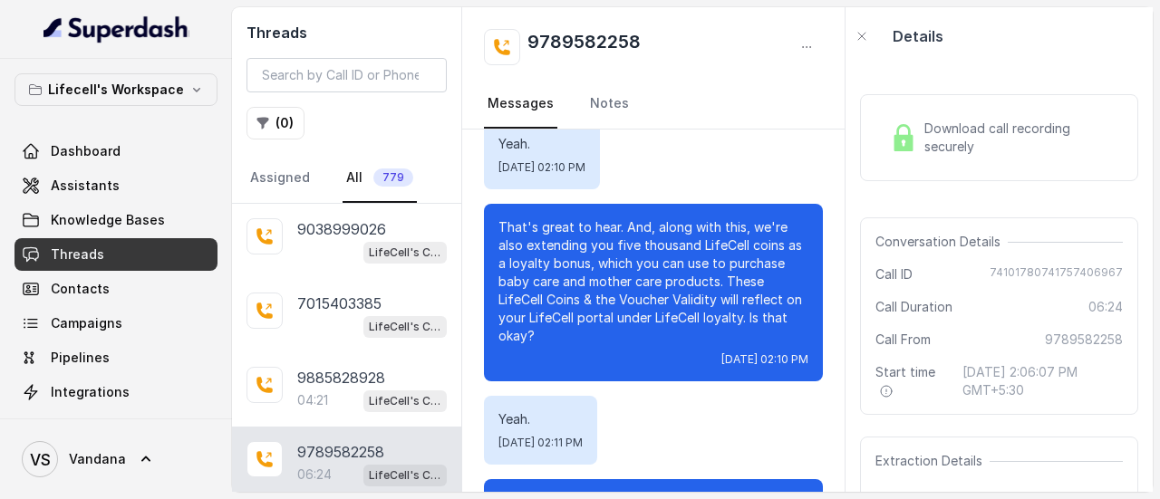
scroll to position [3880, 0]
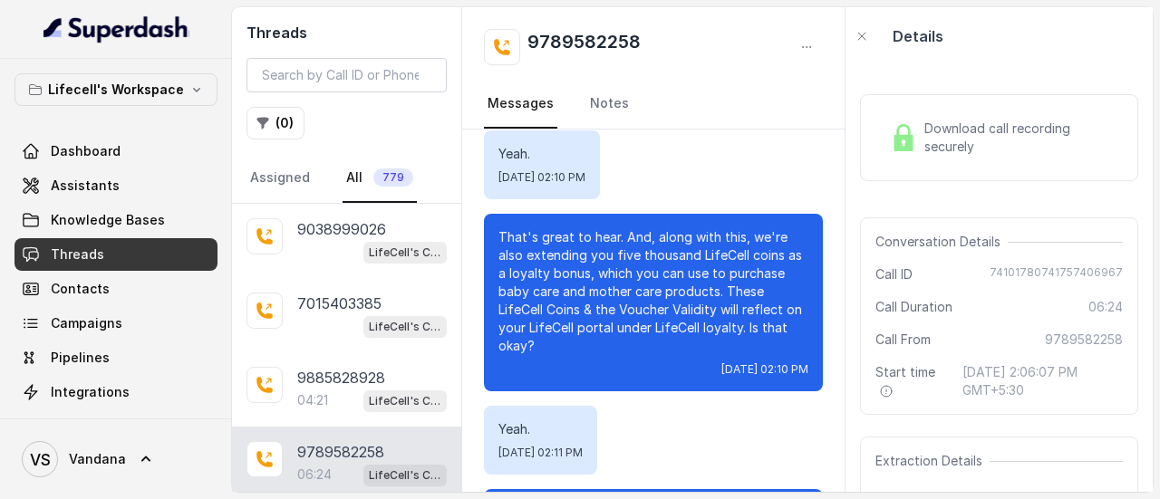
click at [930, 144] on span "Download call recording securely" at bounding box center [1019, 138] width 191 height 36
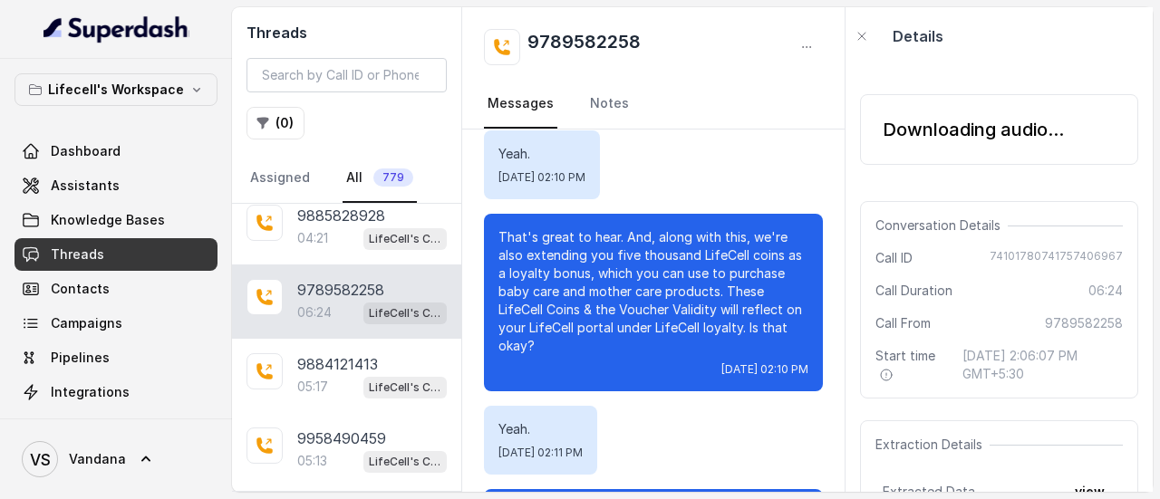
scroll to position [179, 0]
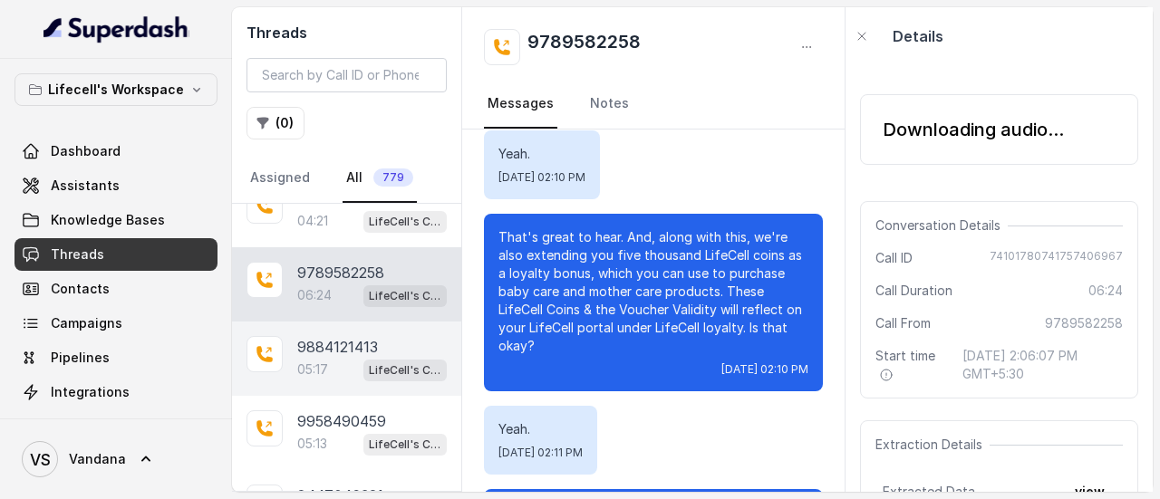
click at [364, 358] on div "LifeCell's Call Assistant" at bounding box center [404, 370] width 83 height 24
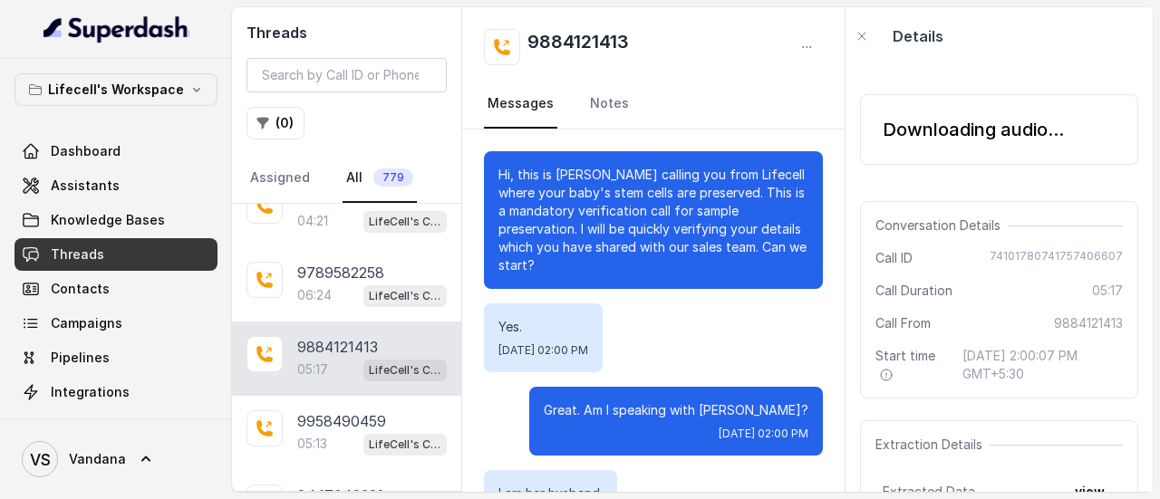
scroll to position [4949, 0]
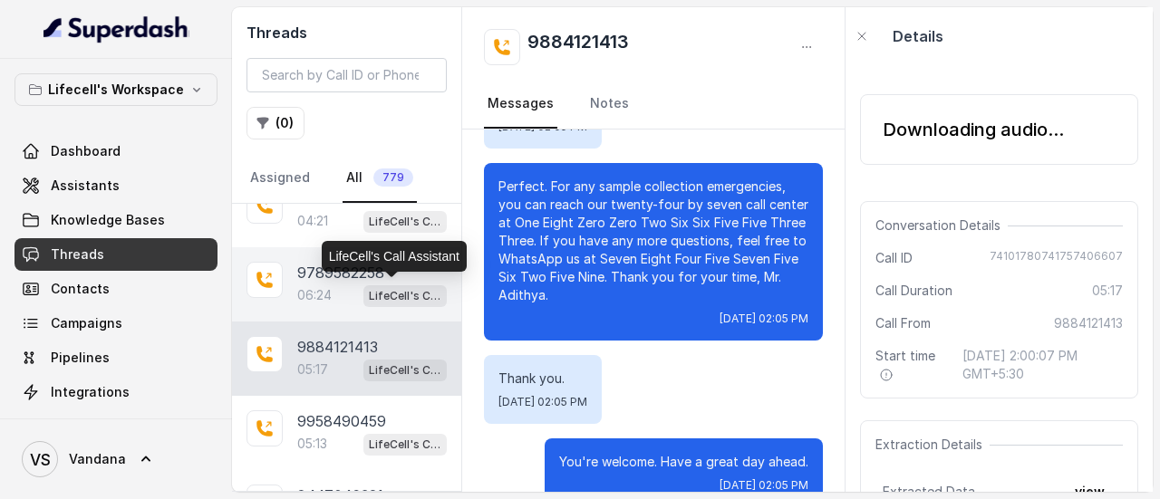
click at [369, 288] on p "LifeCell's Call Assistant" at bounding box center [405, 296] width 72 height 18
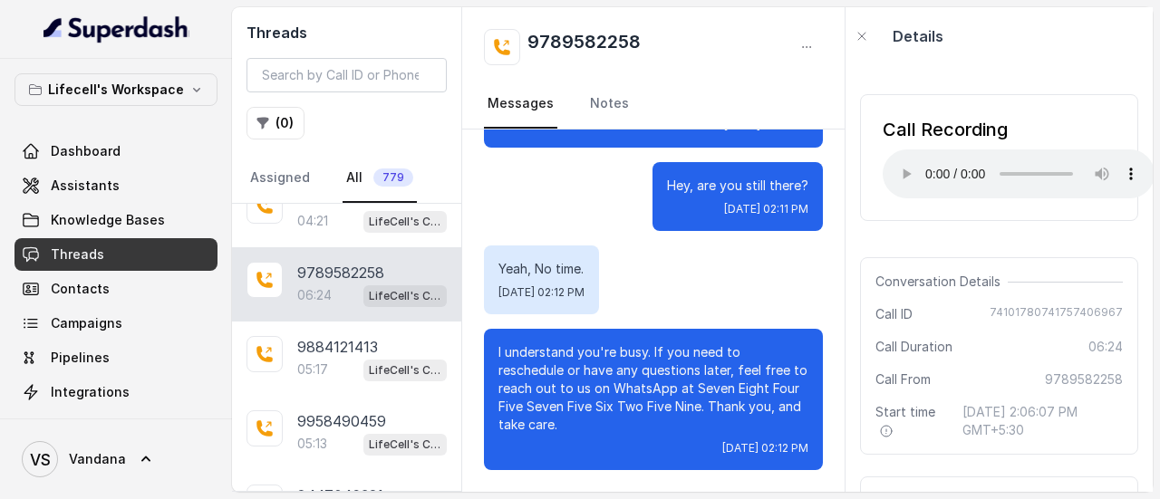
scroll to position [176, 0]
